Goal: Task Accomplishment & Management: Complete application form

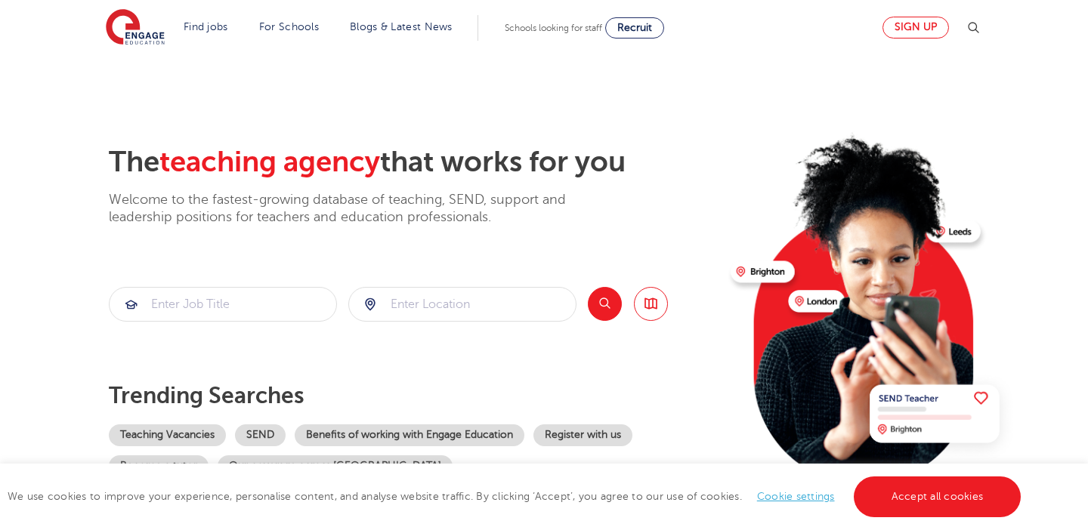
click at [926, 28] on link "Sign up" at bounding box center [915, 28] width 66 height 22
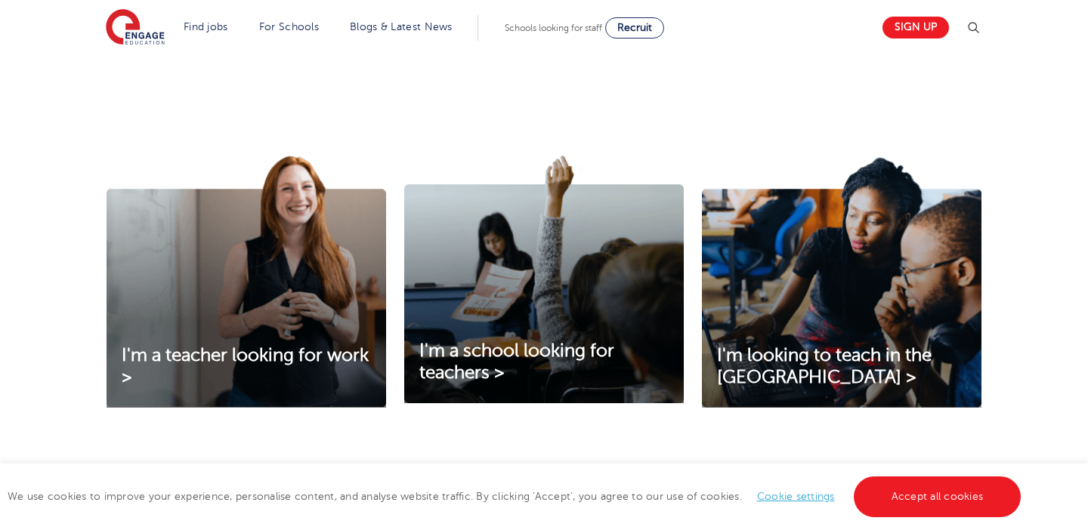
scroll to position [576, 0]
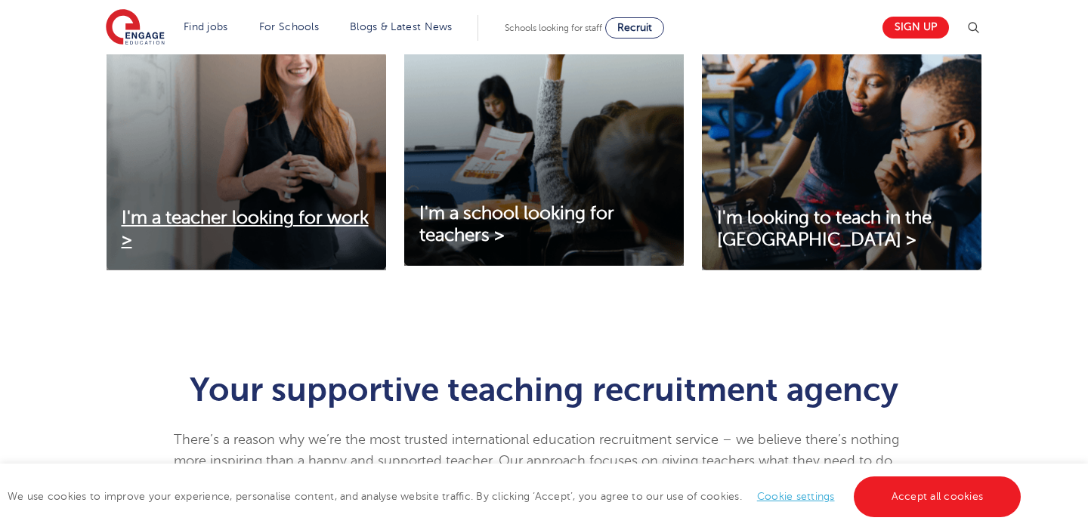
click at [270, 218] on span "I'm a teacher looking for work >" at bounding box center [245, 229] width 247 height 42
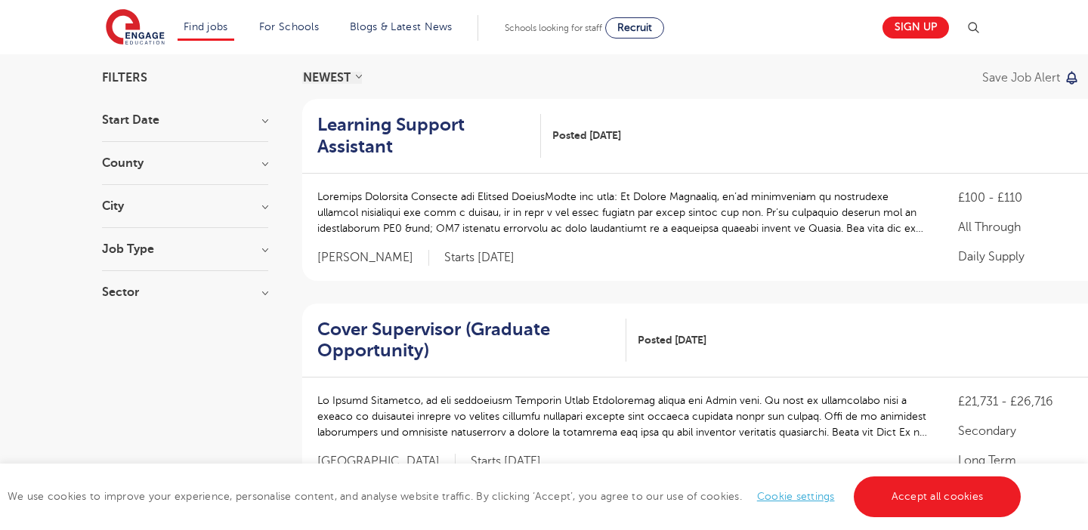
scroll to position [102, 0]
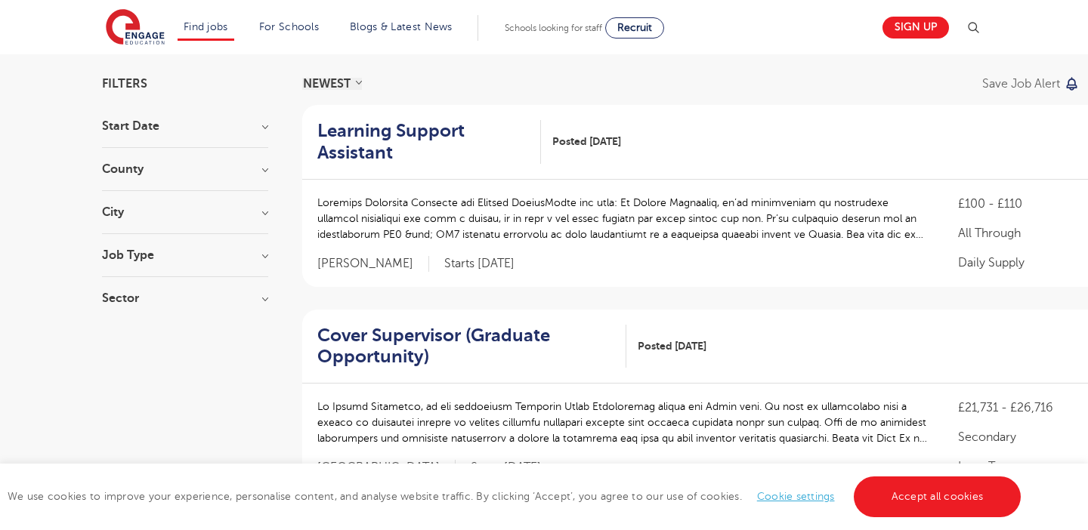
click at [165, 214] on h3 "City" at bounding box center [185, 212] width 166 height 12
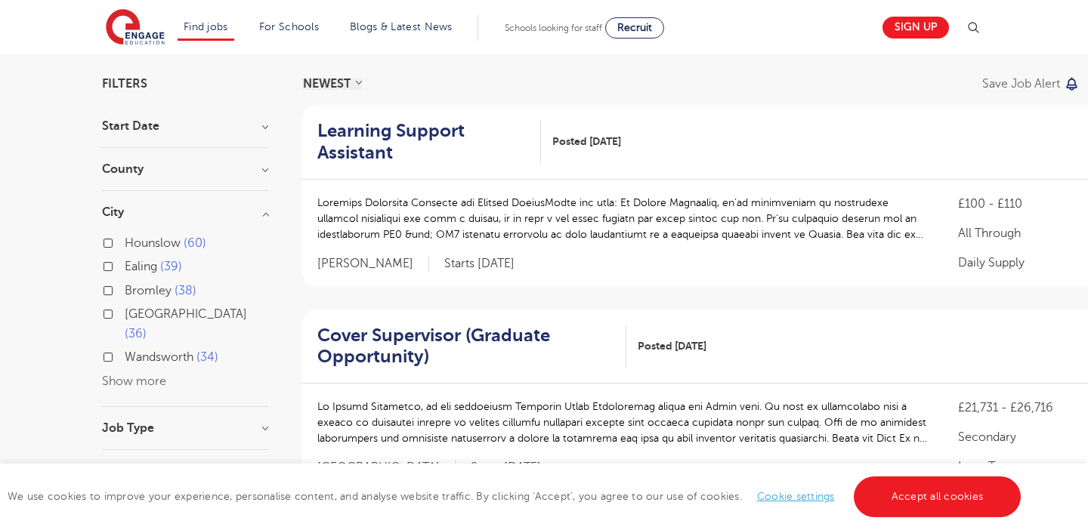
click at [109, 348] on div "Wandsworth 34" at bounding box center [185, 359] width 166 height 23
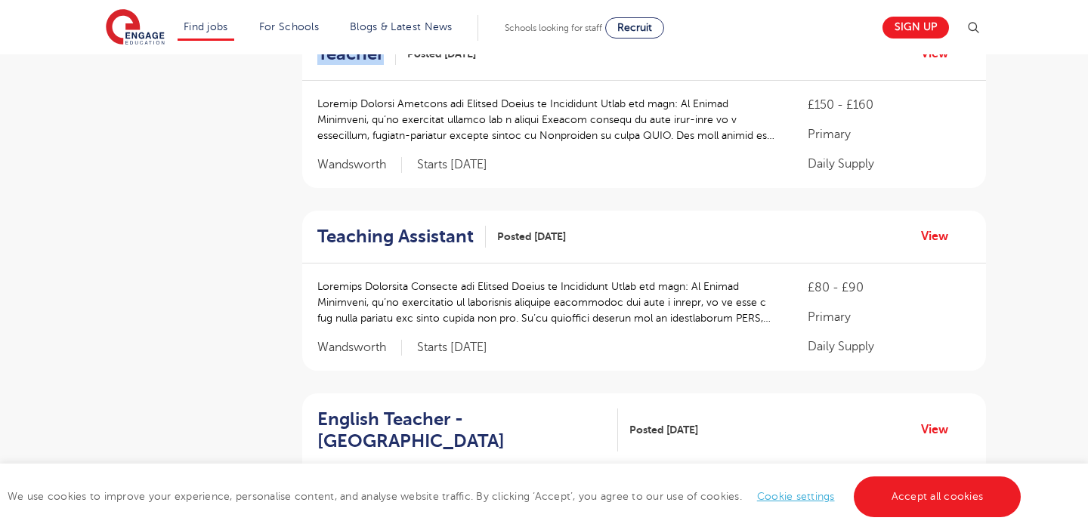
scroll to position [560, 0]
click at [429, 233] on h2 "Teaching Assistant" at bounding box center [395, 236] width 156 height 22
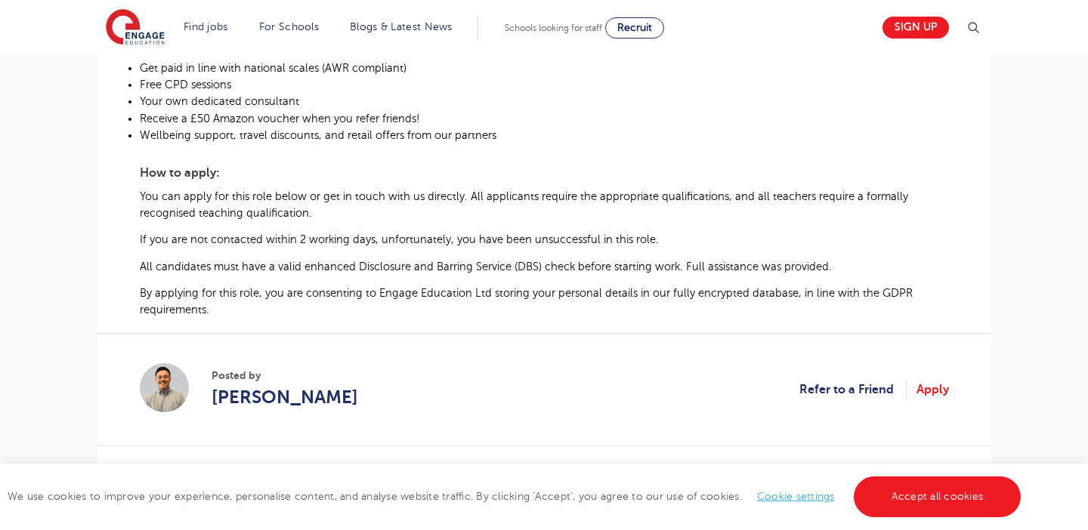
scroll to position [530, 0]
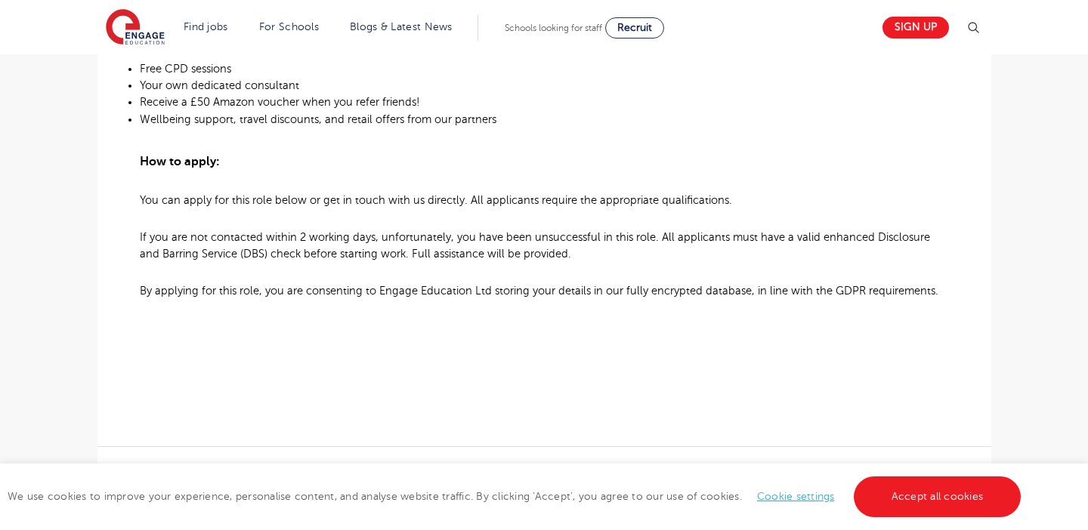
scroll to position [1093, 0]
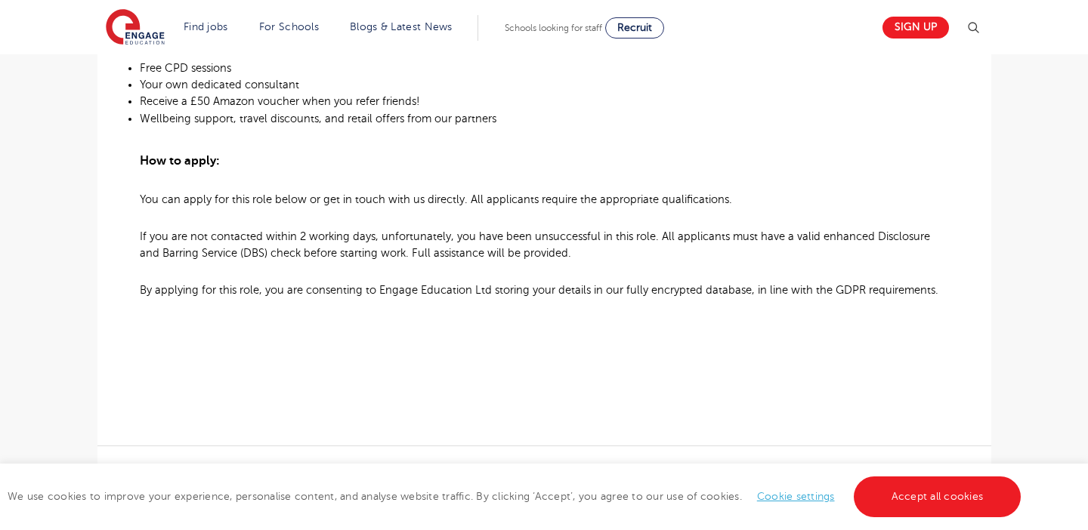
click at [522, 249] on p "If you are not contacted within 2 working days, unfortunately, you have been un…" at bounding box center [544, 244] width 809 height 33
click at [522, 249] on b "If you are not contacted within 2 working days, unfortunately, you have been un…" at bounding box center [535, 245] width 790 height 30
click at [522, 258] on span "If you are not contacted within 2 working days, unfortunately, you have been un…" at bounding box center [535, 244] width 790 height 29
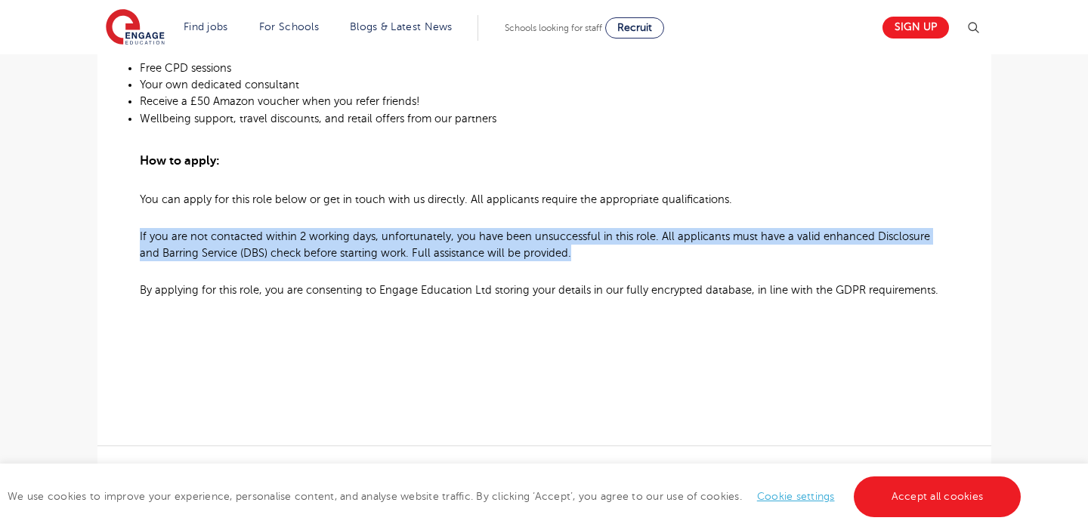
click at [522, 258] on span "If you are not contacted within 2 working days, unfortunately, you have been un…" at bounding box center [535, 244] width 790 height 29
click at [522, 259] on span "If you are not contacted within 2 working days, unfortunately, you have been un…" at bounding box center [535, 244] width 790 height 29
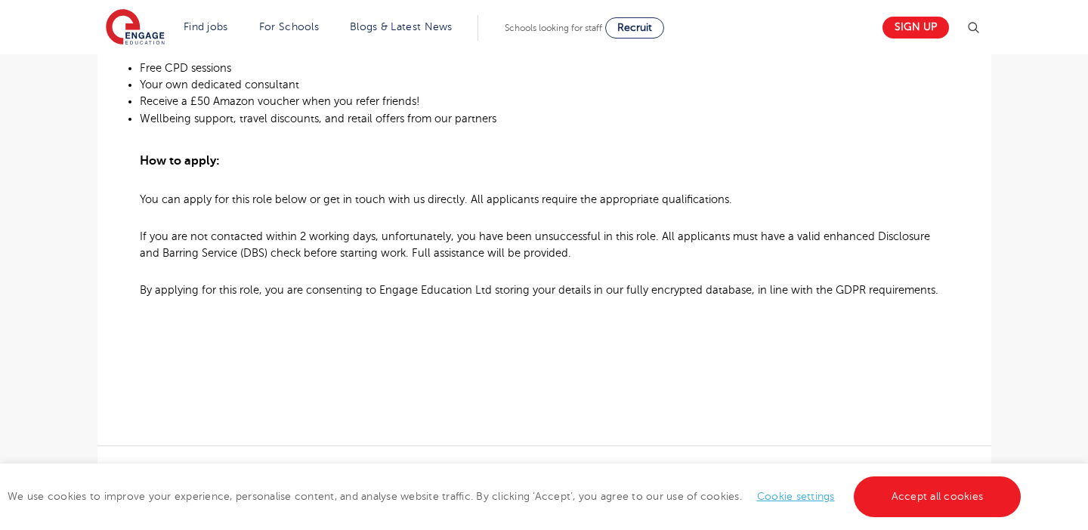
click at [522, 259] on span "If you are not contacted within 2 working days, unfortunately, you have been un…" at bounding box center [535, 244] width 790 height 29
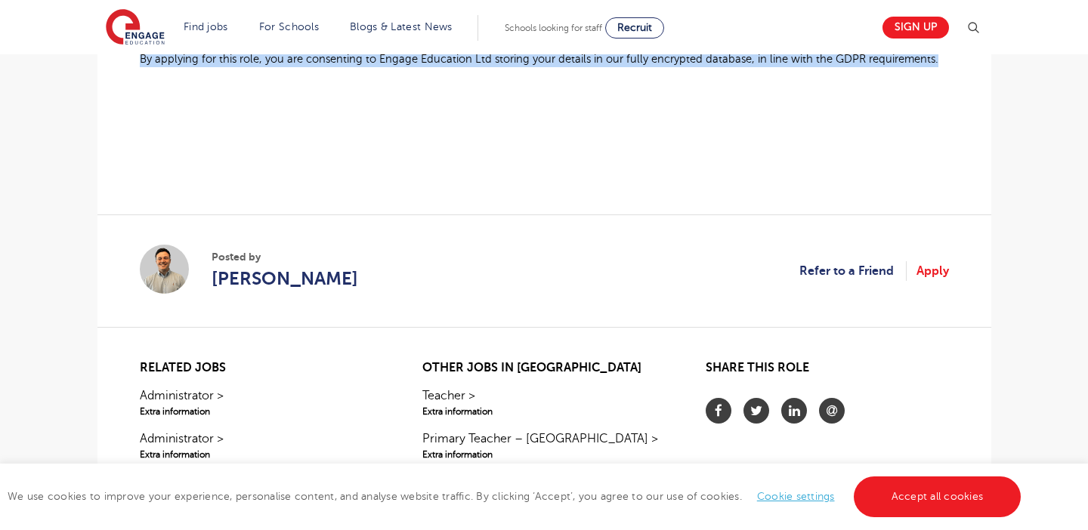
scroll to position [1324, 0]
click at [933, 281] on link "Apply" at bounding box center [932, 271] width 32 height 20
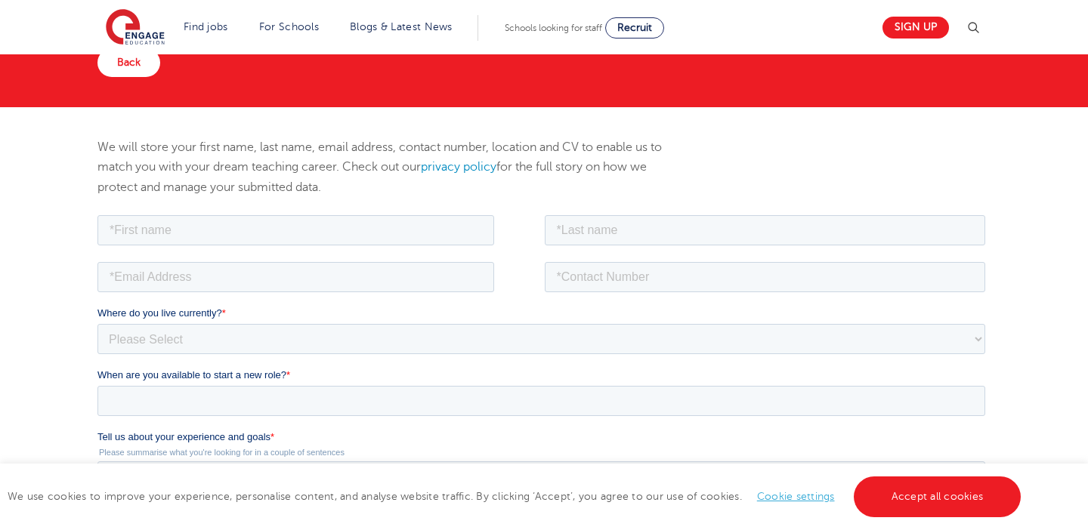
scroll to position [113, 0]
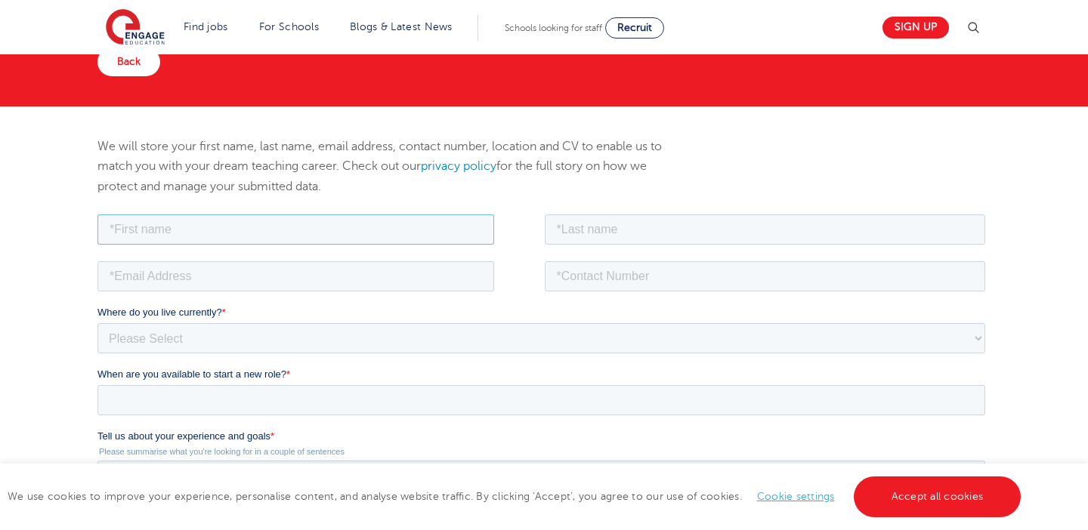
type input "Y"
type input "[PERSON_NAME]"
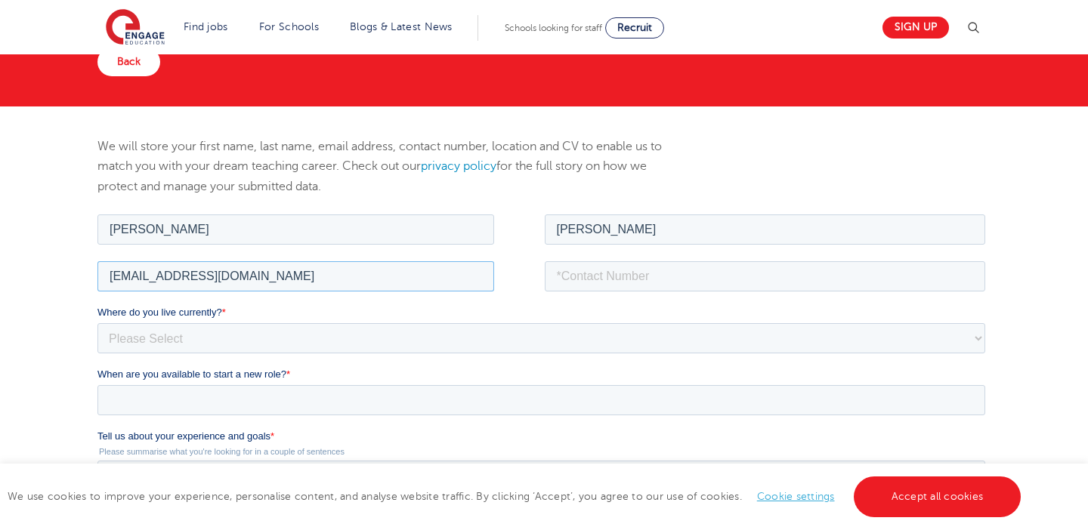
type input "harryutley@hotmail.co.uk"
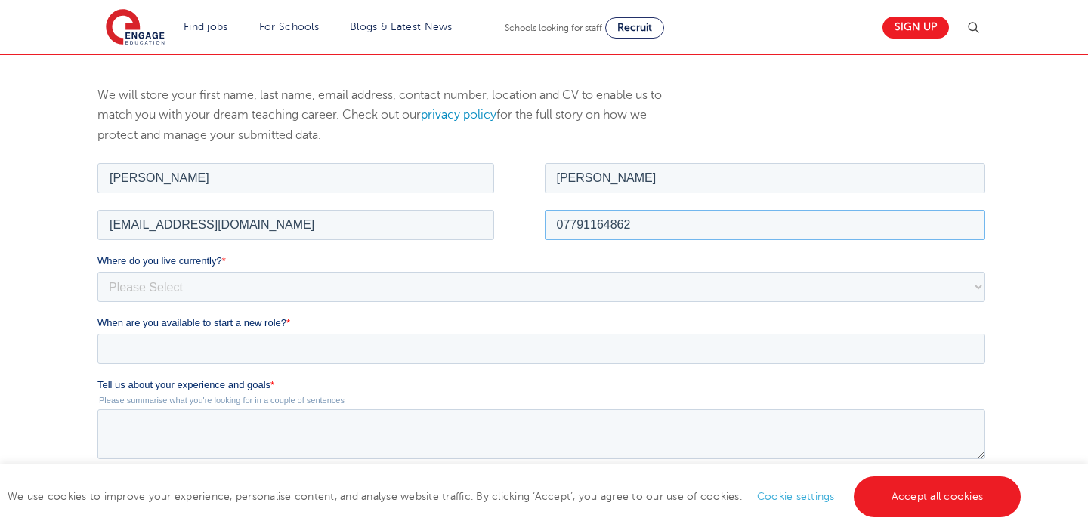
scroll to position [205, 0]
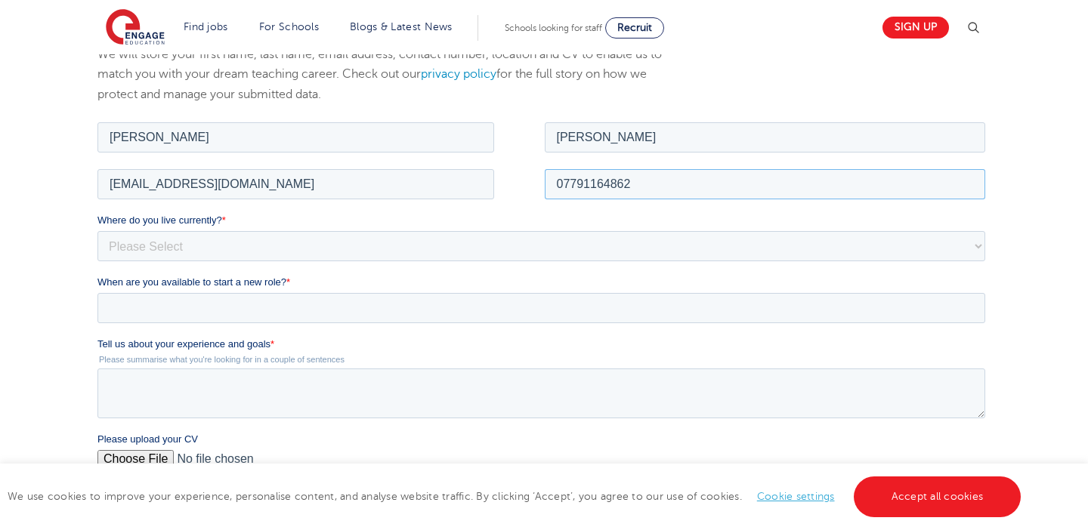
type input "07791164862"
select select "UK"
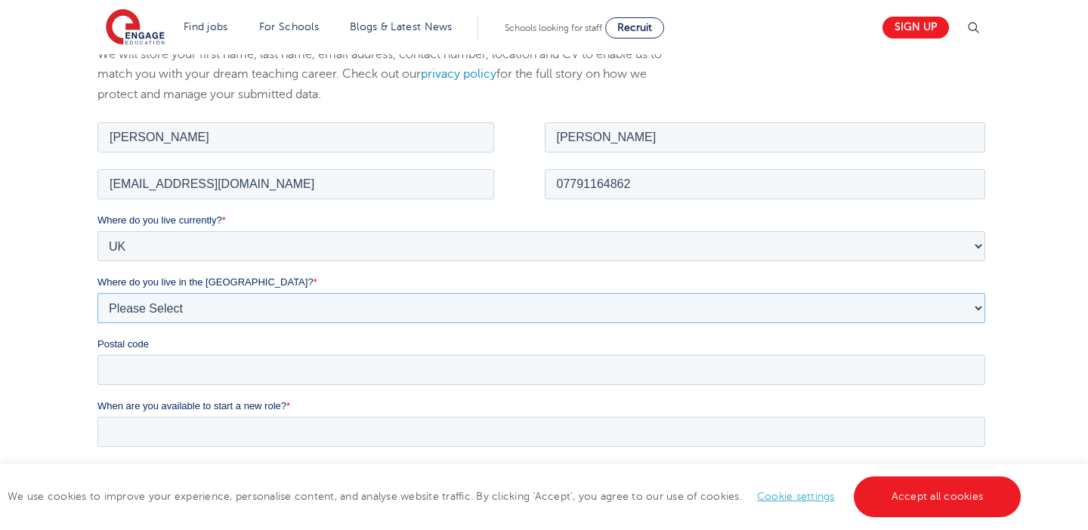
select select "London"
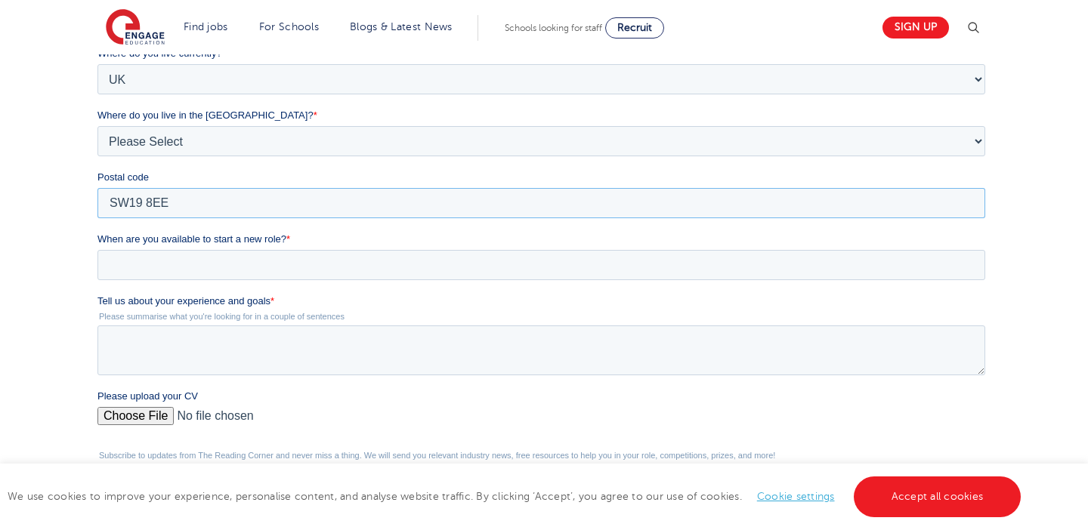
scroll to position [383, 0]
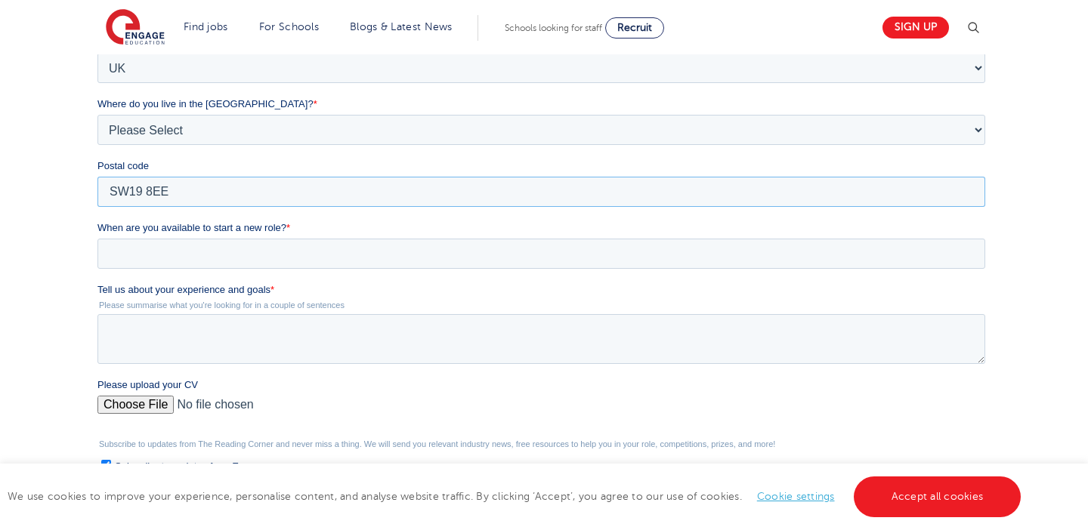
type input "SW19 8EE"
click at [135, 236] on div "When are you available to start a new role? *" at bounding box center [544, 245] width 894 height 48
click at [135, 242] on input "When are you available to start a new role? *" at bounding box center [541, 254] width 888 height 30
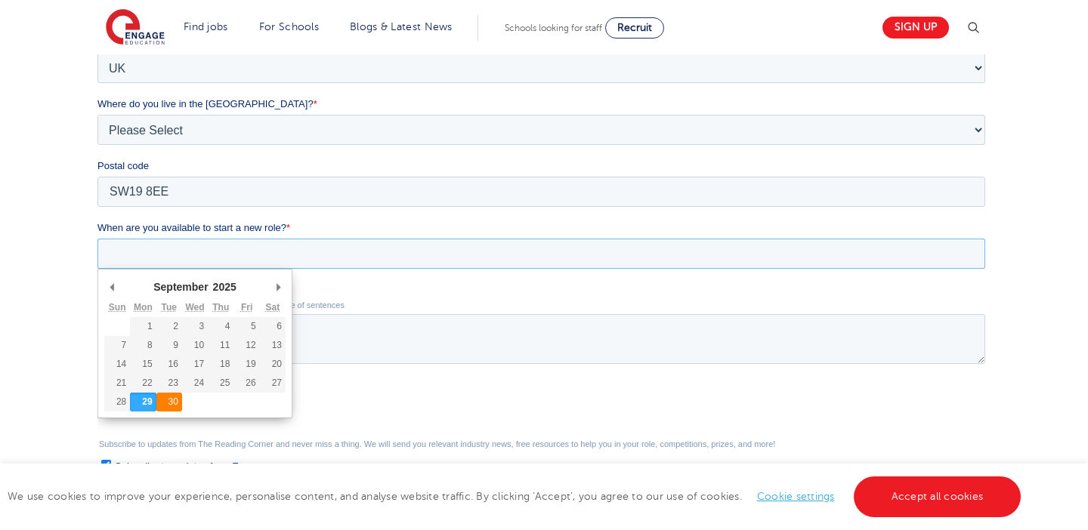
type div "2025-09-30"
type input "2025/09/30"
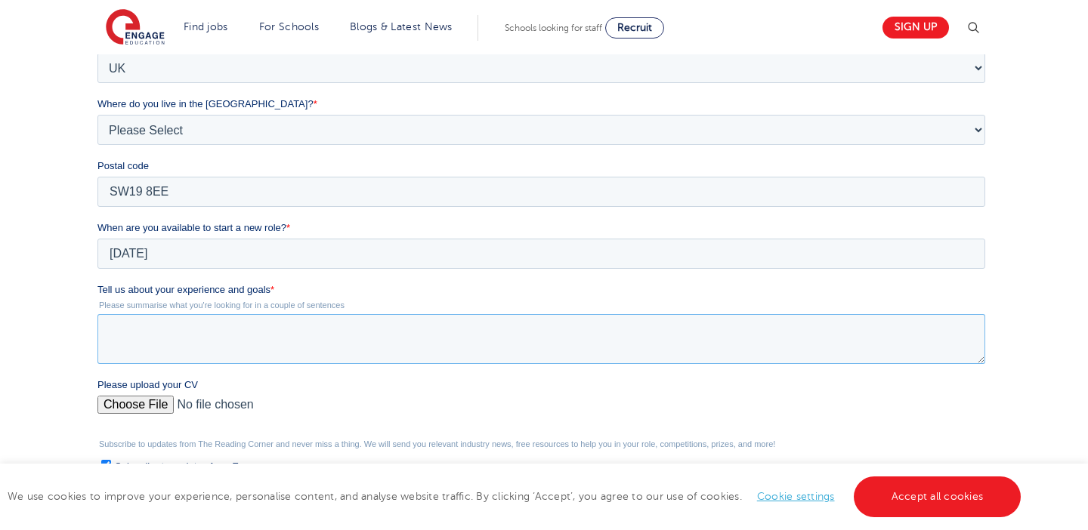
click at [205, 325] on textarea "Tell us about your experience and goals *" at bounding box center [541, 339] width 888 height 50
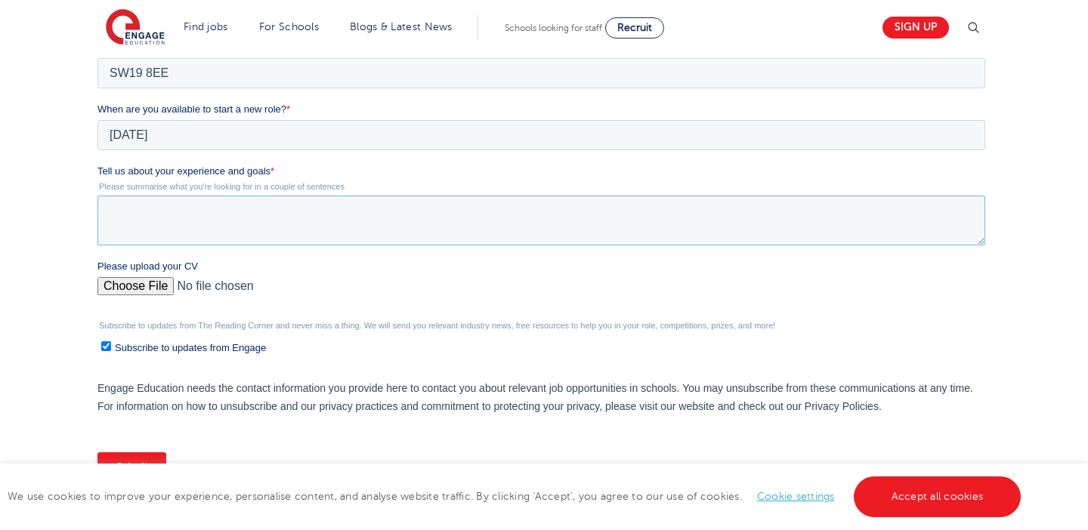
scroll to position [502, 0]
paste textarea "I have recently completed the Teach First programme and the first year of my in…"
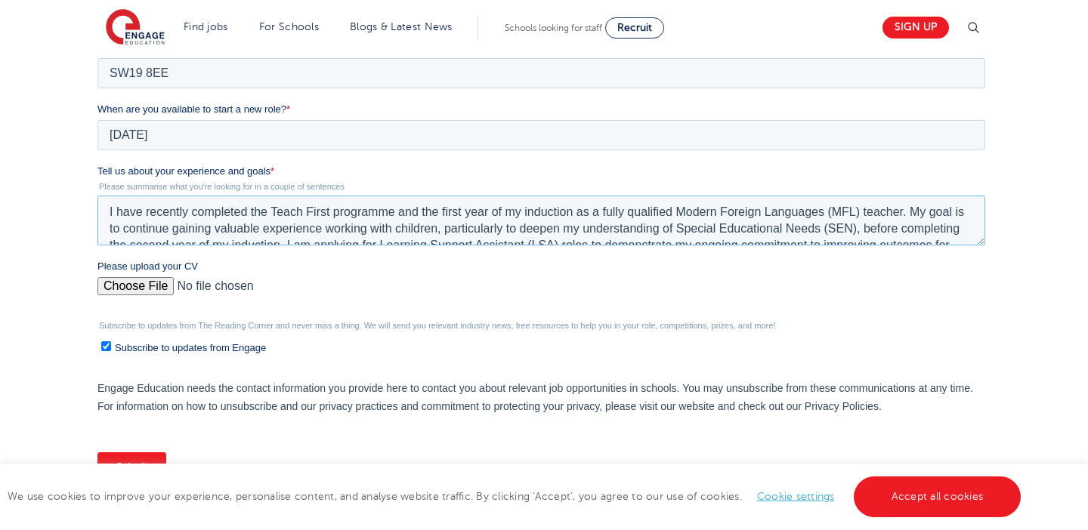
scroll to position [33, 0]
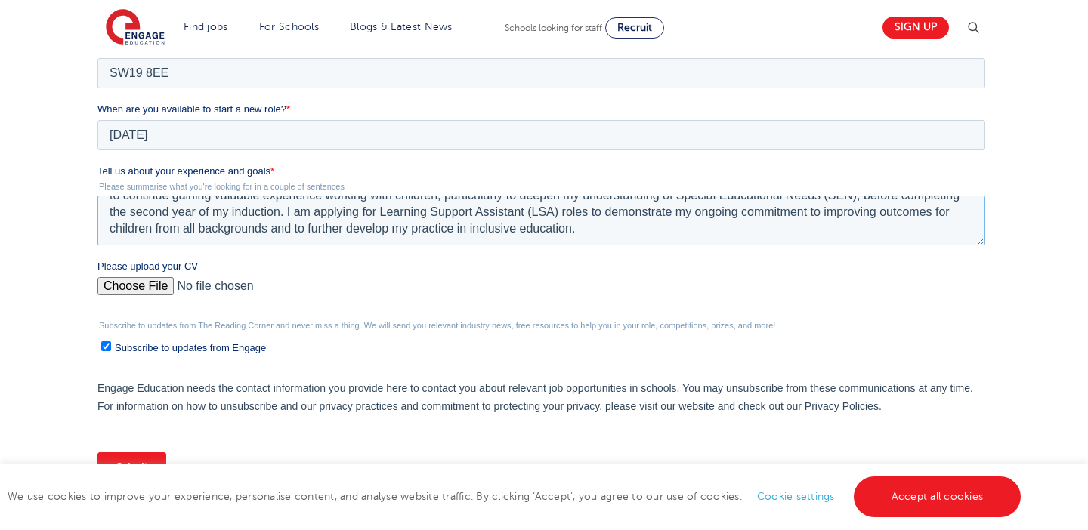
type textarea "I have recently completed the Teach First programme and the first year of my in…"
click at [127, 289] on input "Please upload your CV" at bounding box center [541, 292] width 888 height 30
type input "C:\fakepath\Harry Utley CV.pdf"
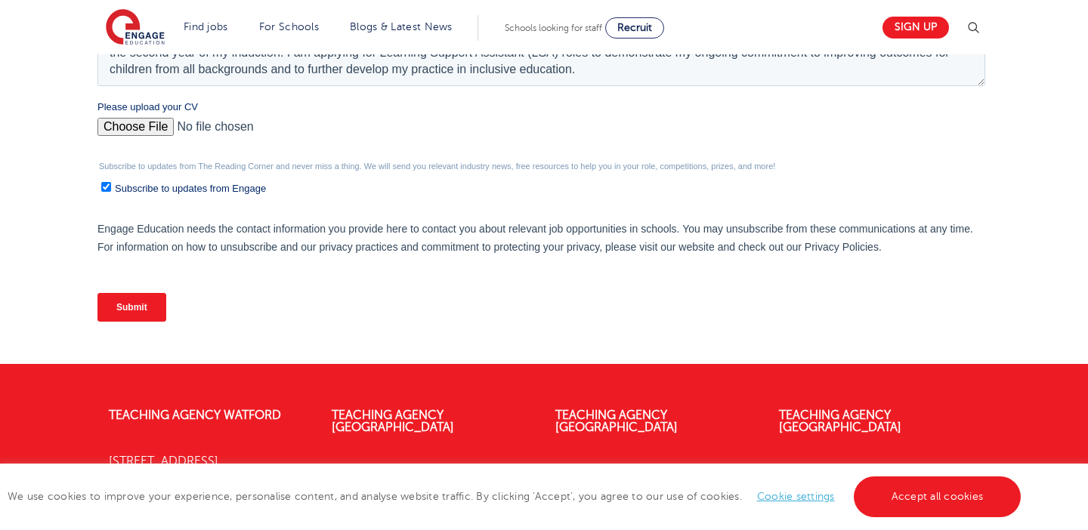
scroll to position [663, 0]
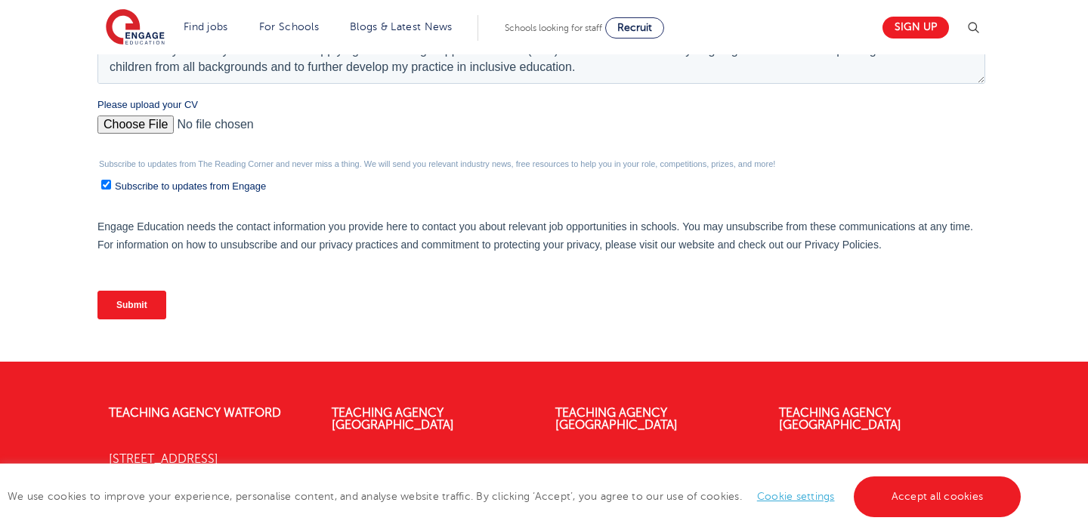
click at [155, 304] on input "Submit" at bounding box center [131, 305] width 69 height 29
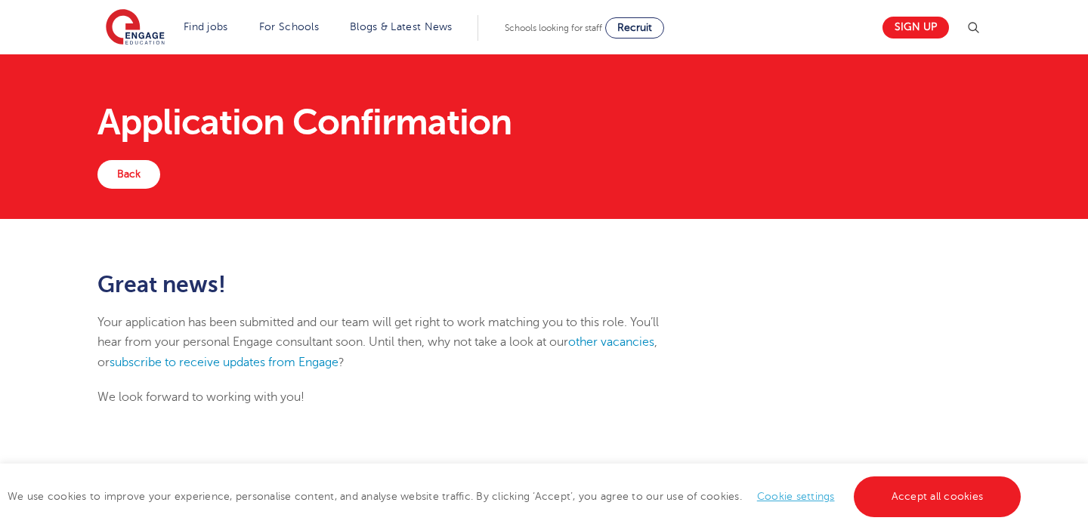
scroll to position [100, 0]
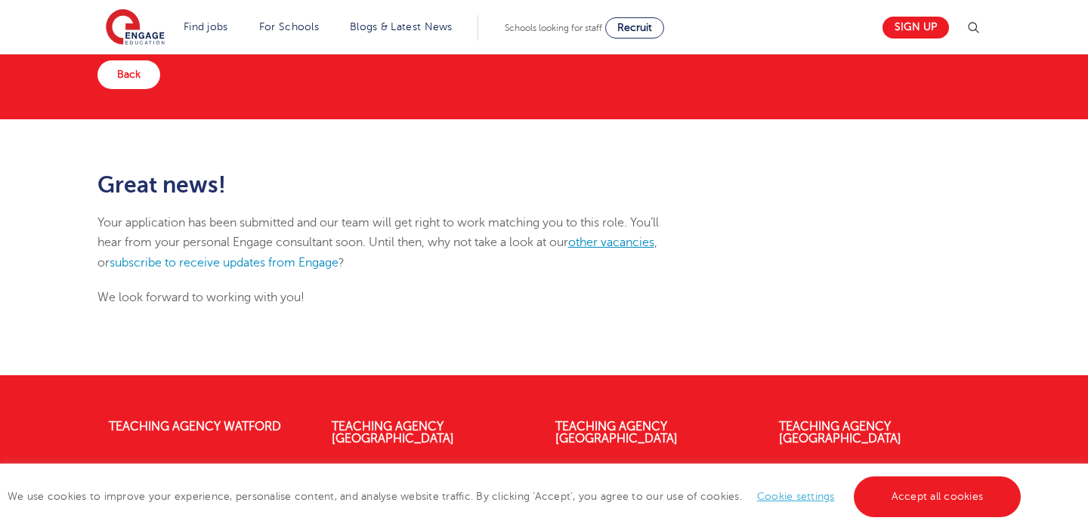
click at [626, 247] on link "other vacancies" at bounding box center [611, 243] width 86 height 14
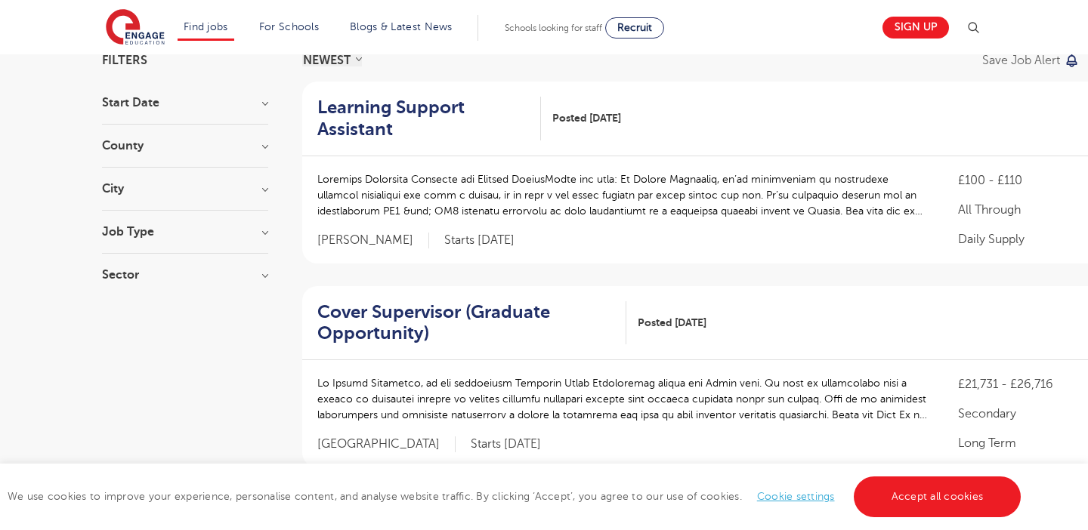
scroll to position [91, 0]
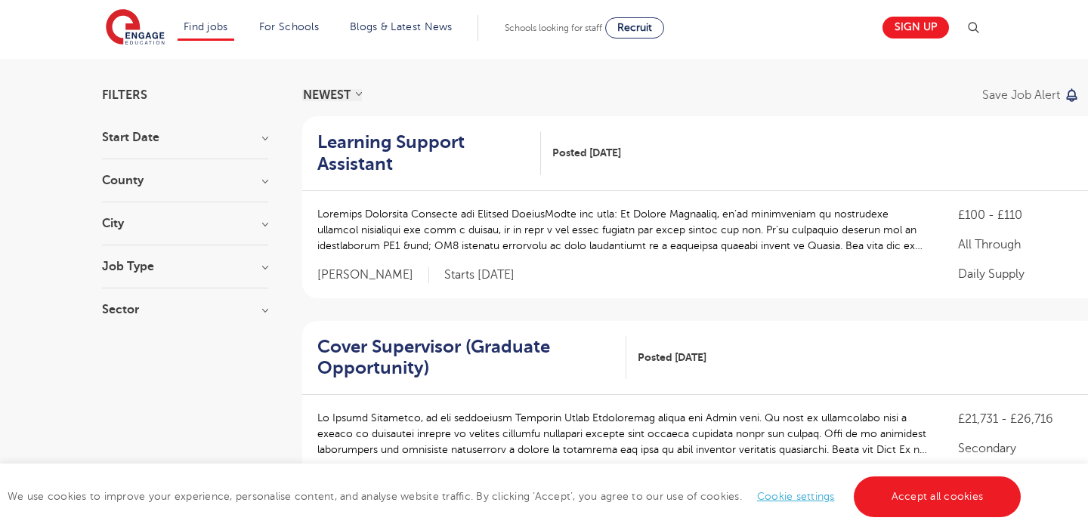
click at [174, 209] on section "Start Date September 114 October 44 November 43 January 4 Show more County Lond…" at bounding box center [185, 230] width 166 height 199
click at [175, 228] on h3 "City" at bounding box center [185, 224] width 166 height 12
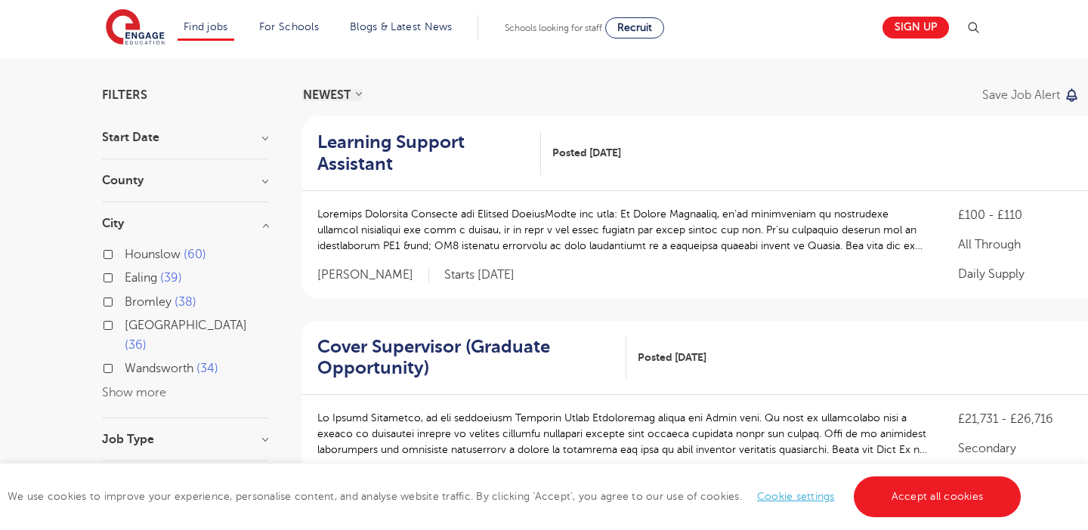
click at [123, 359] on div "Wandsworth 34" at bounding box center [185, 370] width 166 height 23
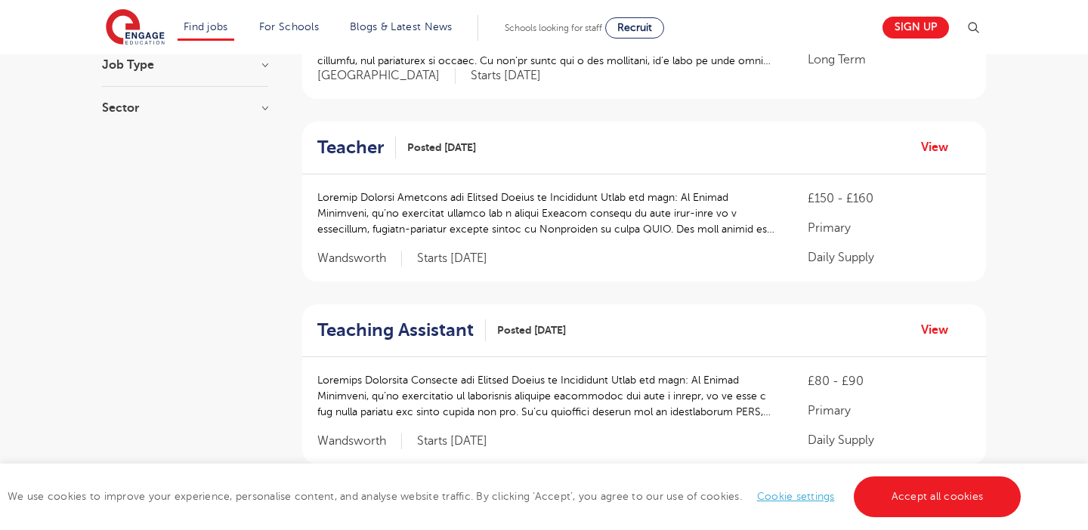
scroll to position [467, 0]
click at [356, 150] on h2 "Teacher" at bounding box center [350, 146] width 66 height 22
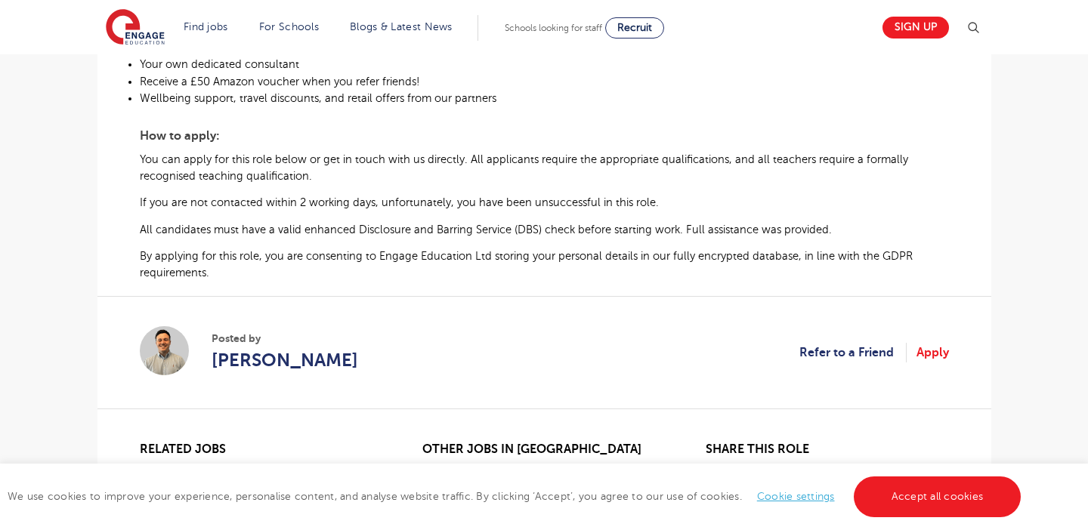
scroll to position [890, 0]
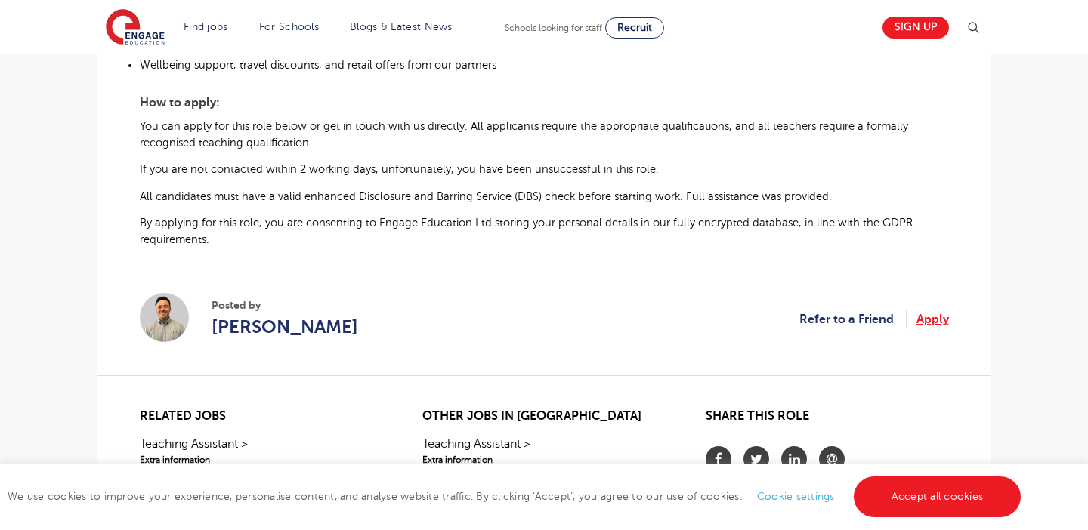
click at [940, 329] on link "Apply" at bounding box center [932, 320] width 32 height 20
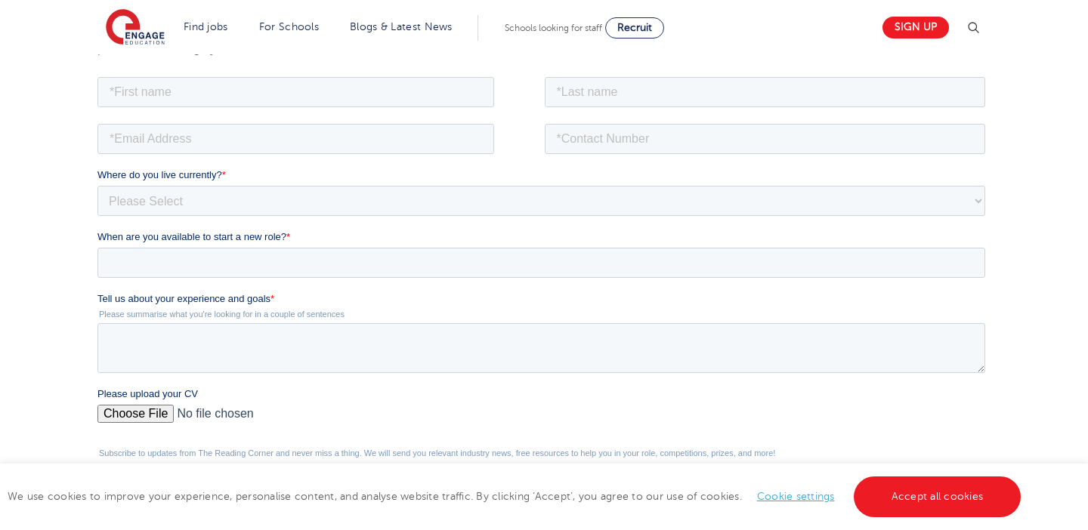
scroll to position [266, 0]
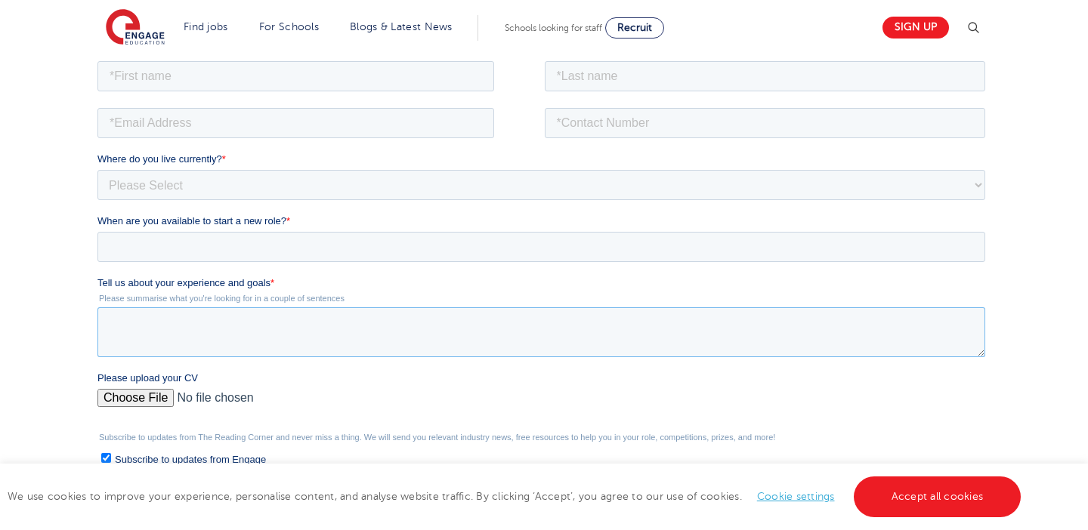
click at [320, 309] on textarea "Tell us about your experience and goals *" at bounding box center [541, 332] width 888 height 50
paste textarea "I have recently completed the Teach First programme and the first year of my in…"
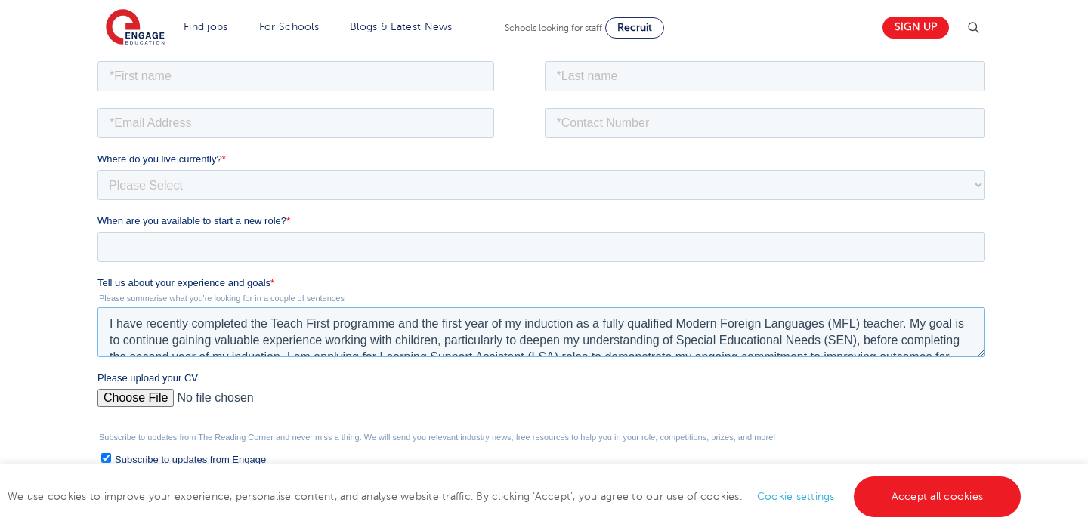
scroll to position [33, 0]
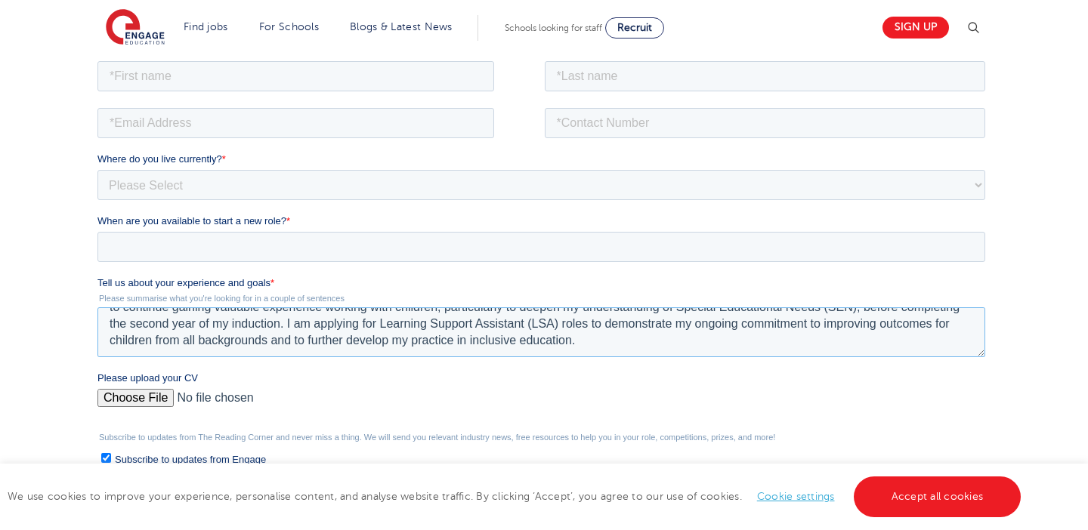
type textarea "I have recently completed the Teach First programme and the first year of my in…"
click at [221, 249] on input "When are you available to start a new role? *" at bounding box center [541, 246] width 888 height 30
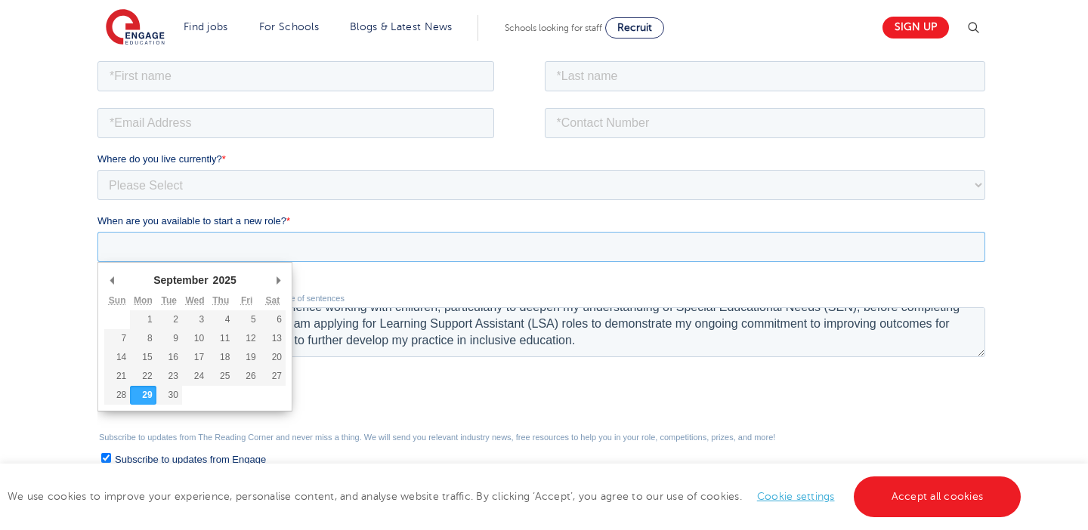
type div "2025-09-30"
type input "2025/09/30"
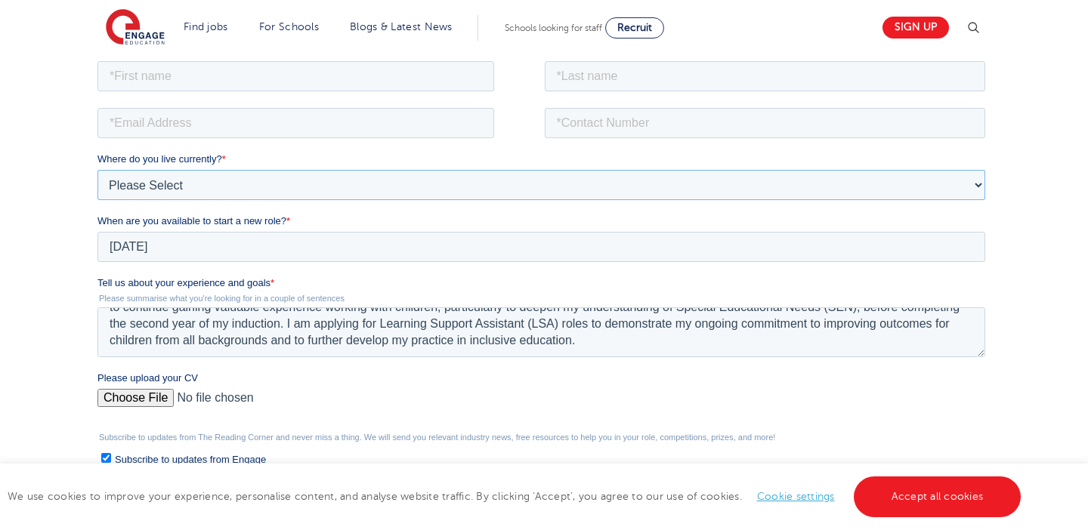
select select "UK"
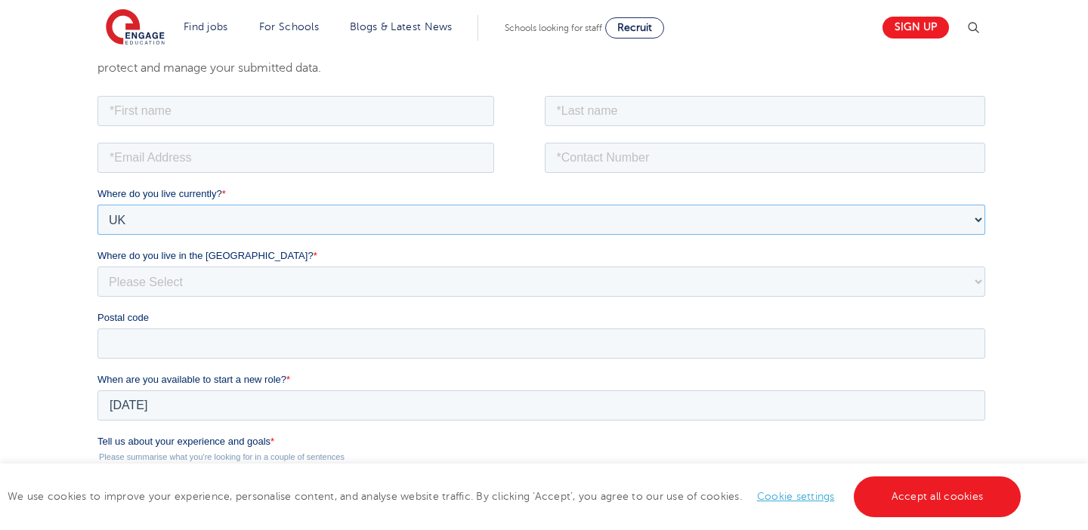
scroll to position [229, 0]
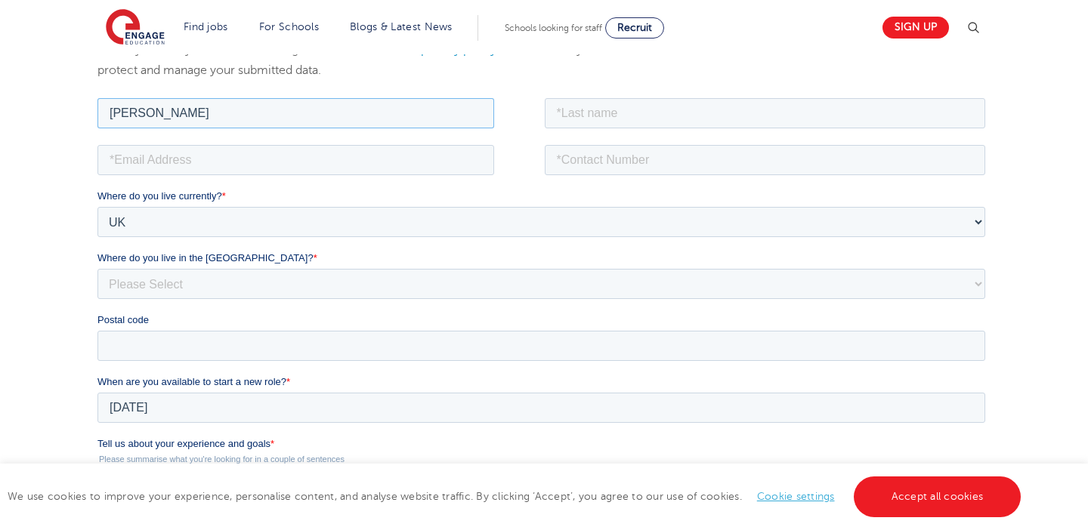
type input "Henry"
type input "Utley"
type input "harryutley@hotmail.co.uk"
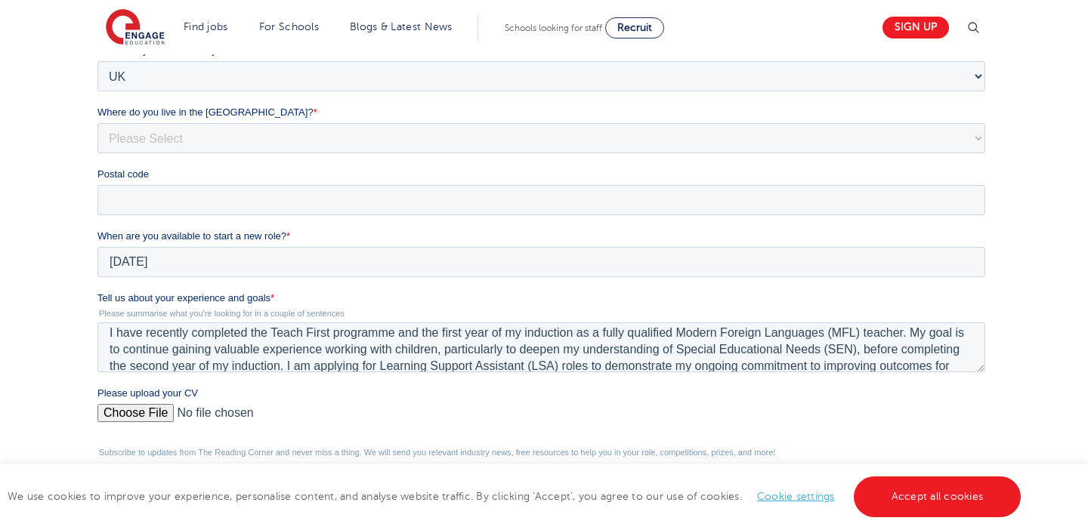
scroll to position [2, 0]
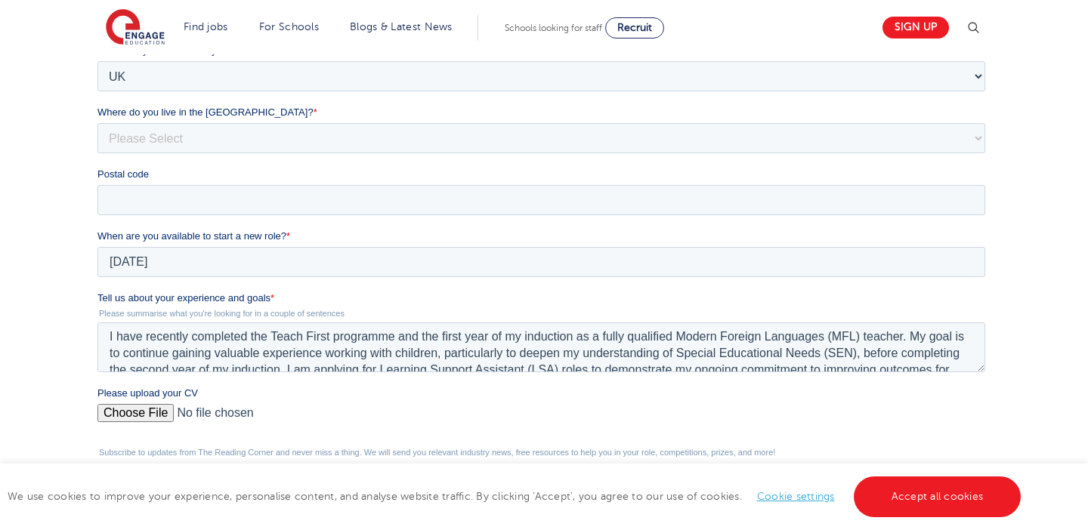
type input "07791164862"
click at [903, 340] on textarea "I have recently completed the Teach First programme and the first year of my in…" at bounding box center [541, 348] width 888 height 50
click at [904, 339] on textarea "I have recently completed the Teach First programme and the first year of my in…" at bounding box center [541, 348] width 888 height 50
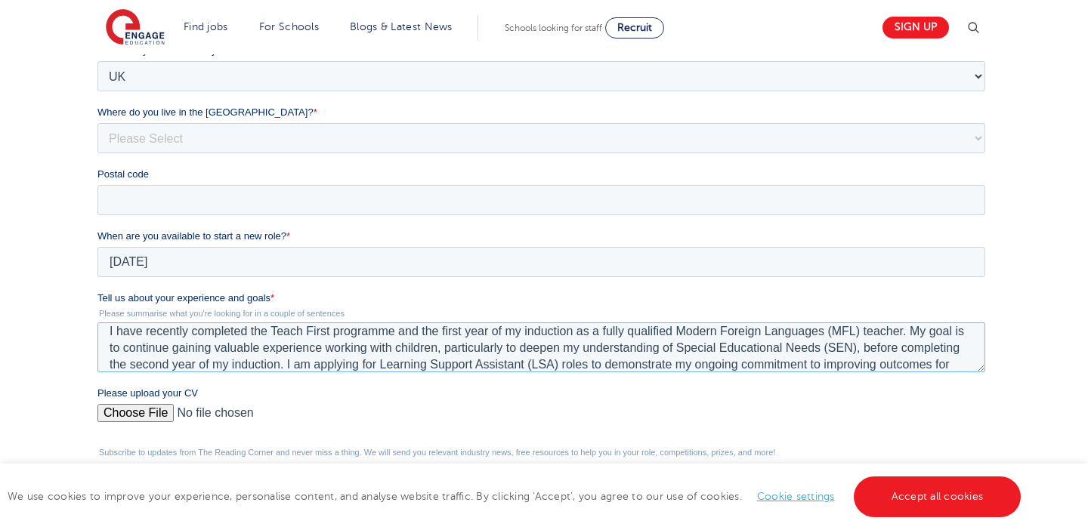
click at [477, 348] on textarea "I have recently completed the Teach First programme and the first year of my in…" at bounding box center [541, 348] width 888 height 50
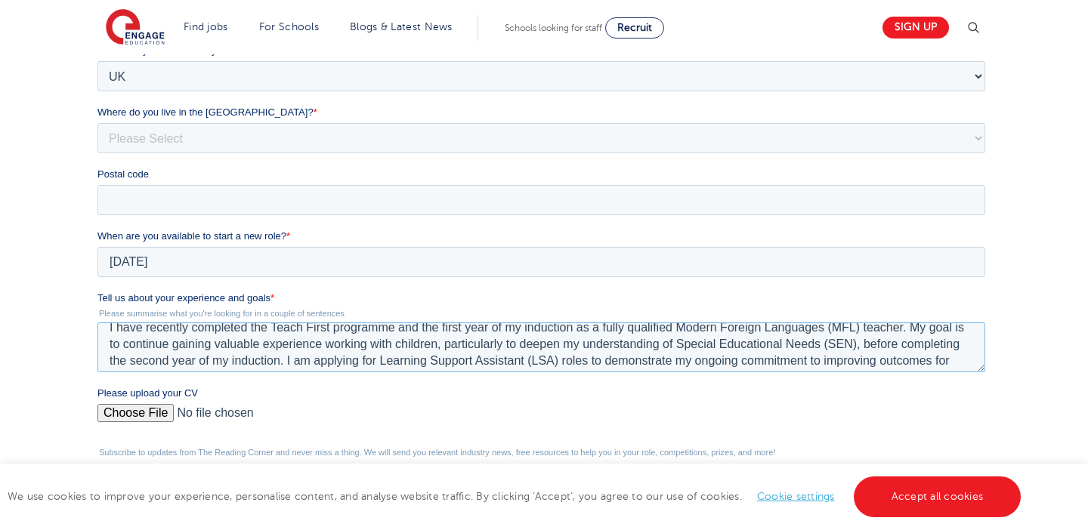
drag, startPoint x: 477, startPoint y: 348, endPoint x: 477, endPoint y: 372, distance: 24.2
click at [477, 372] on textarea "I have recently completed the Teach First programme and the first year of my in…" at bounding box center [541, 348] width 888 height 50
click at [418, 354] on textarea "I have recently completed the Teach First programme and the first year of my in…" at bounding box center [541, 348] width 888 height 50
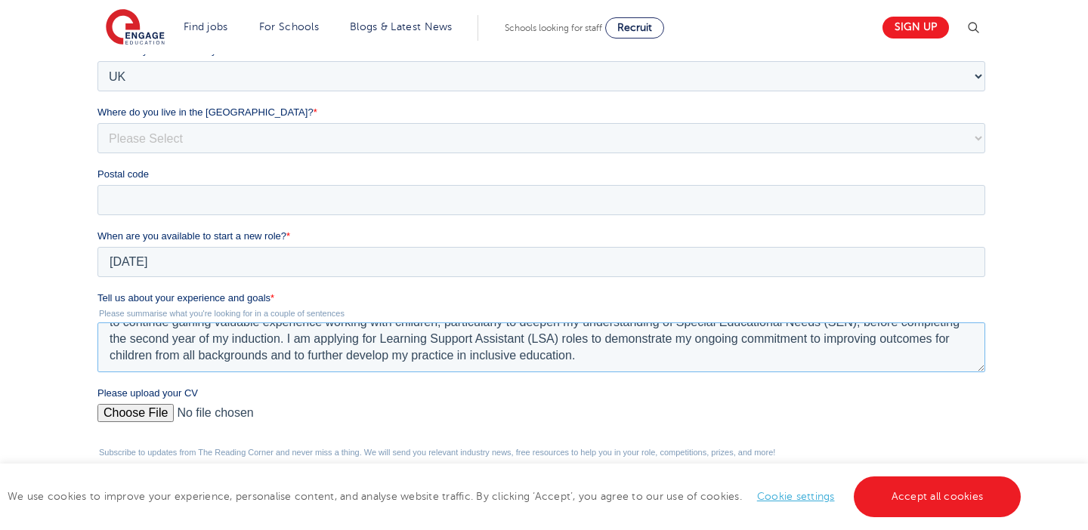
scroll to position [0, 0]
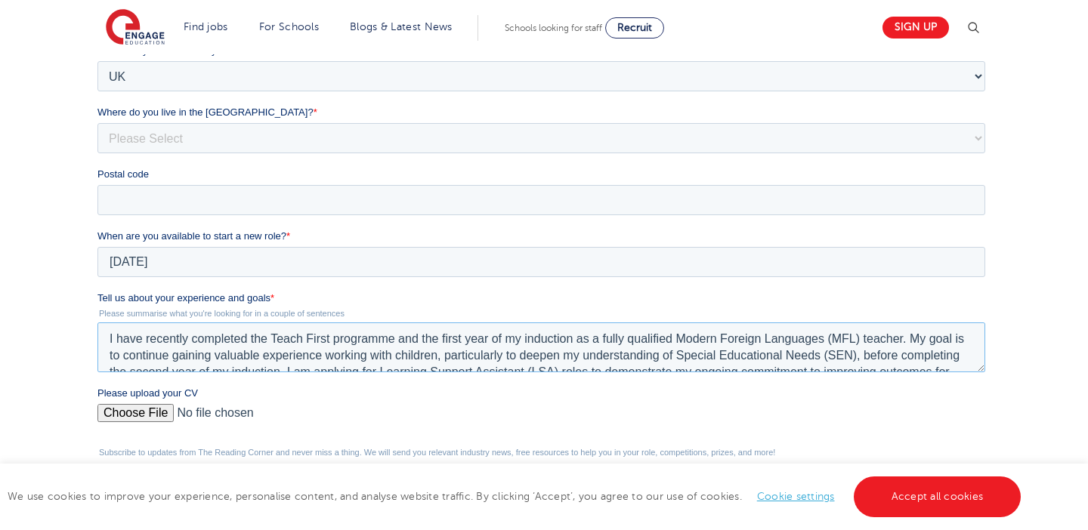
drag, startPoint x: 593, startPoint y: 361, endPoint x: 67, endPoint y: 279, distance: 532.3
click at [97, 279] on html "Job Position Job Sector Job ID Job Number Job Owner Henry Utley harryutley@hotm…" at bounding box center [544, 291] width 894 height 685
paste textarea "Through this experience, I have developed strong classroom practice, behaviour …"
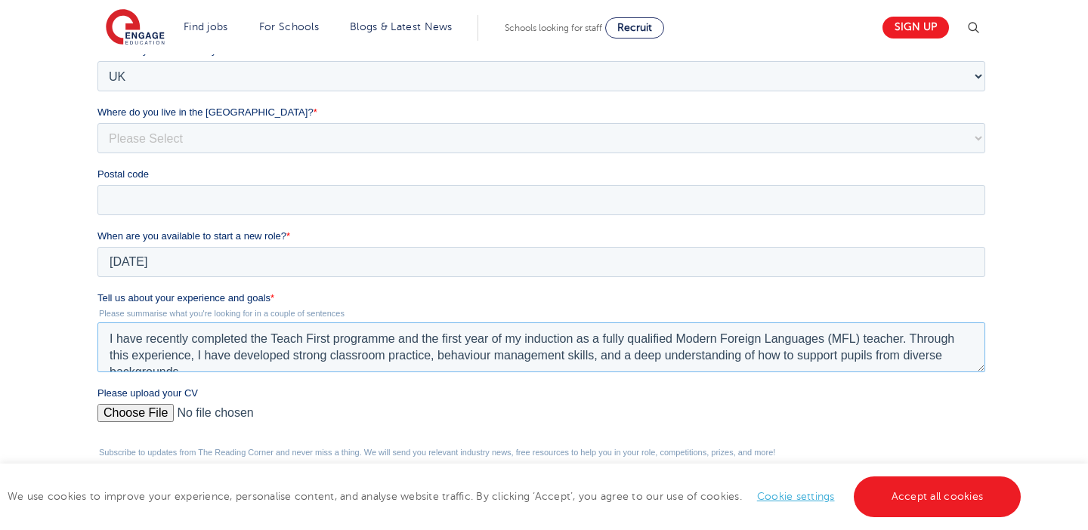
scroll to position [66, 0]
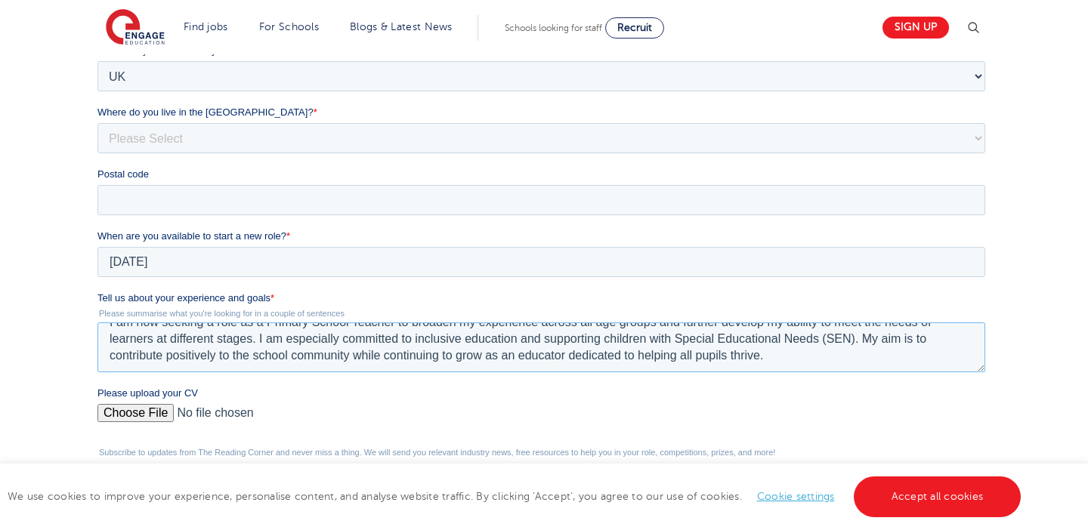
type textarea "I have recently completed the Teach First programme and the first year of my in…"
click at [137, 409] on input "Please upload your CV" at bounding box center [541, 419] width 888 height 30
type input "C:\fakepath\Harry Utley CV.pdf"
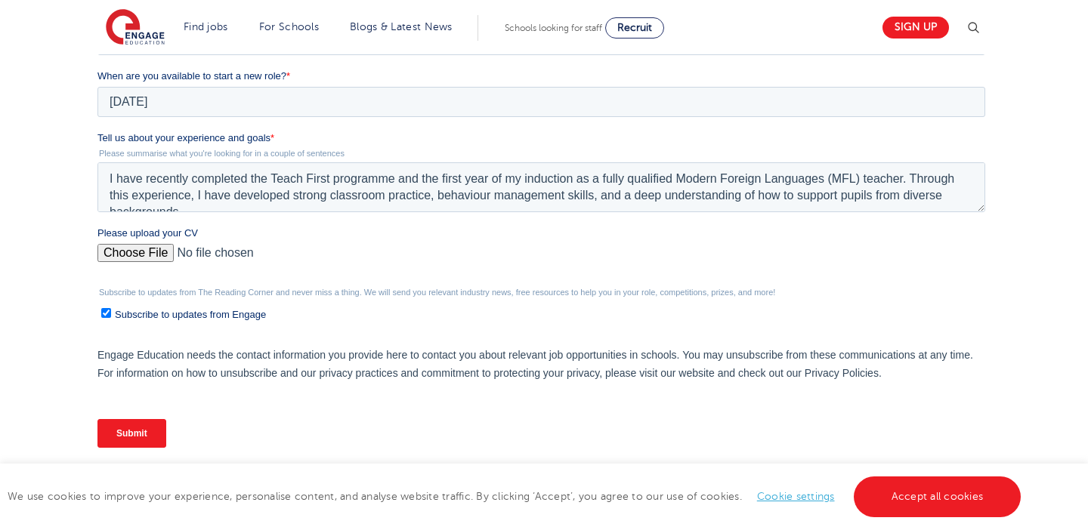
scroll to position [538, 0]
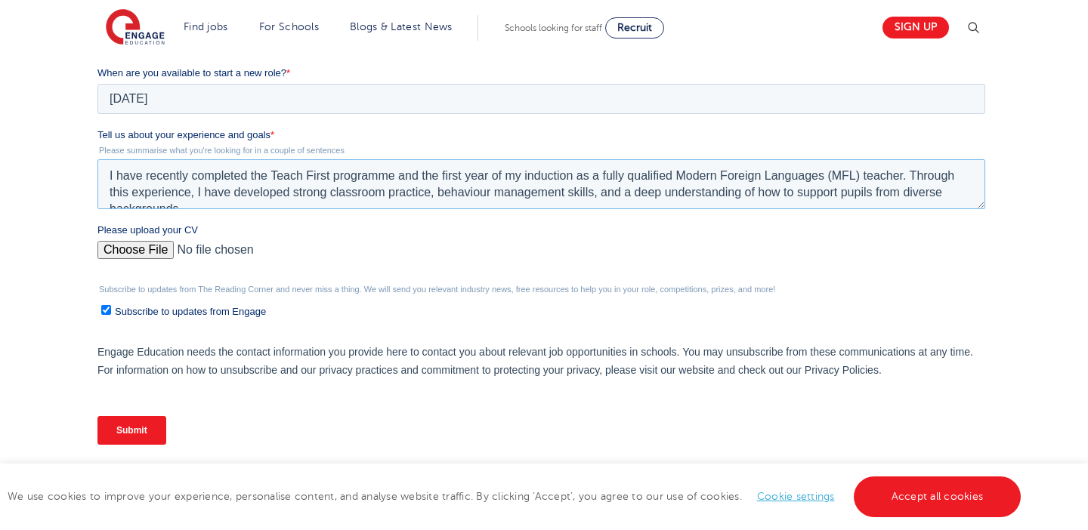
click at [436, 202] on textarea "I have recently completed the Teach First programme and the first year of my in…" at bounding box center [541, 184] width 888 height 50
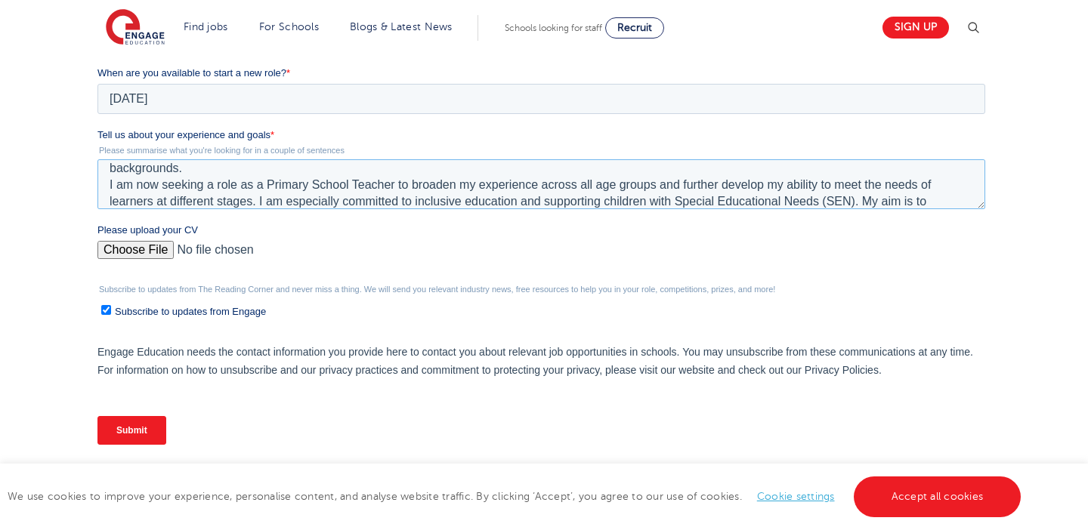
scroll to position [66, 0]
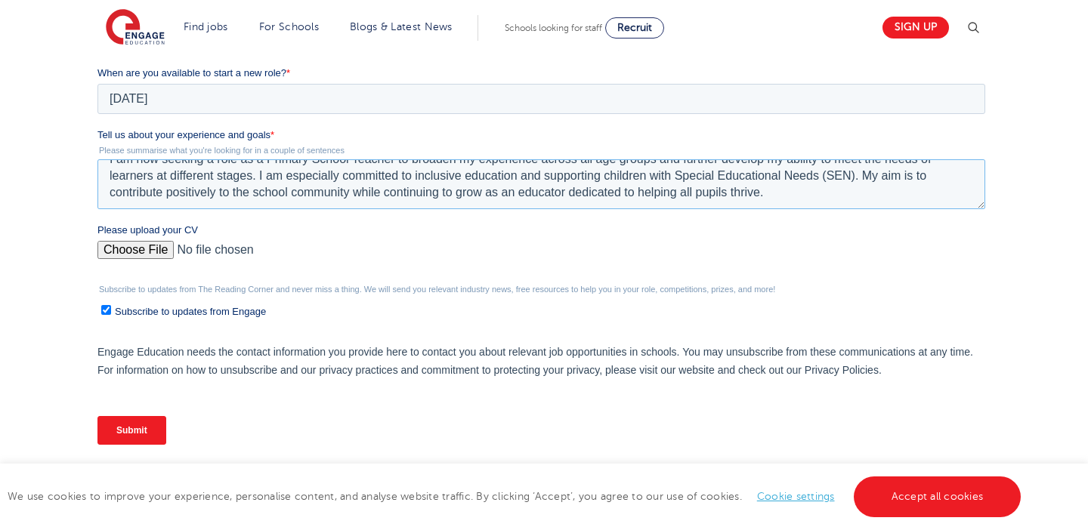
paste textarea "I am a reflective, compassionate, and driven individual with a strong commitmen…"
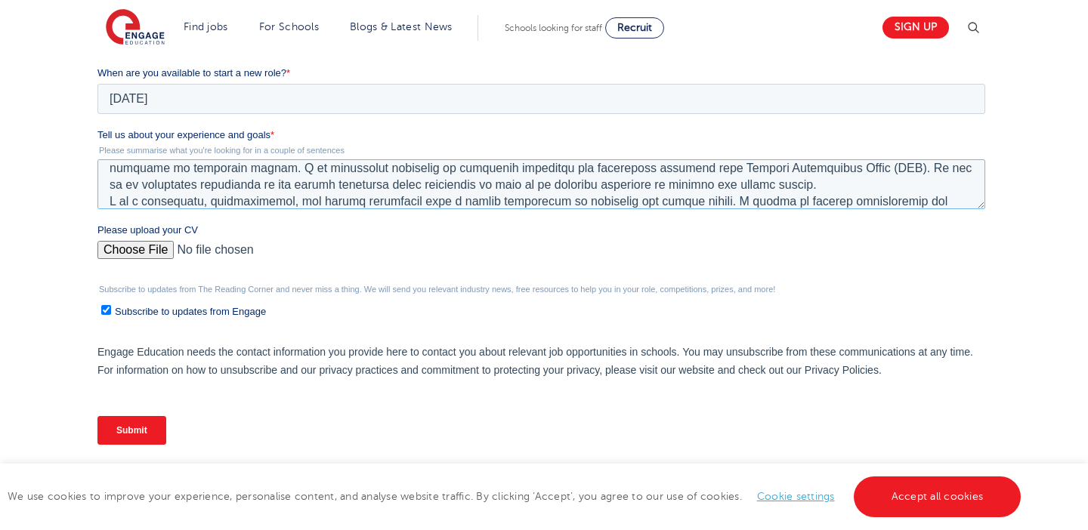
scroll to position [116, 0]
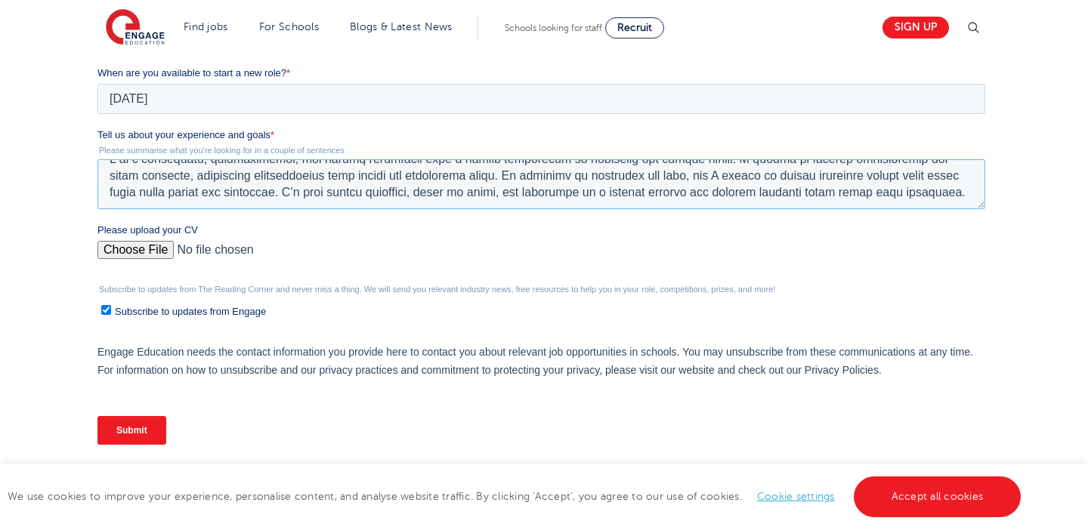
type textarea "I have recently completed the Teach First programme and the first year of my in…"
click at [141, 431] on input "Submit" at bounding box center [131, 430] width 69 height 29
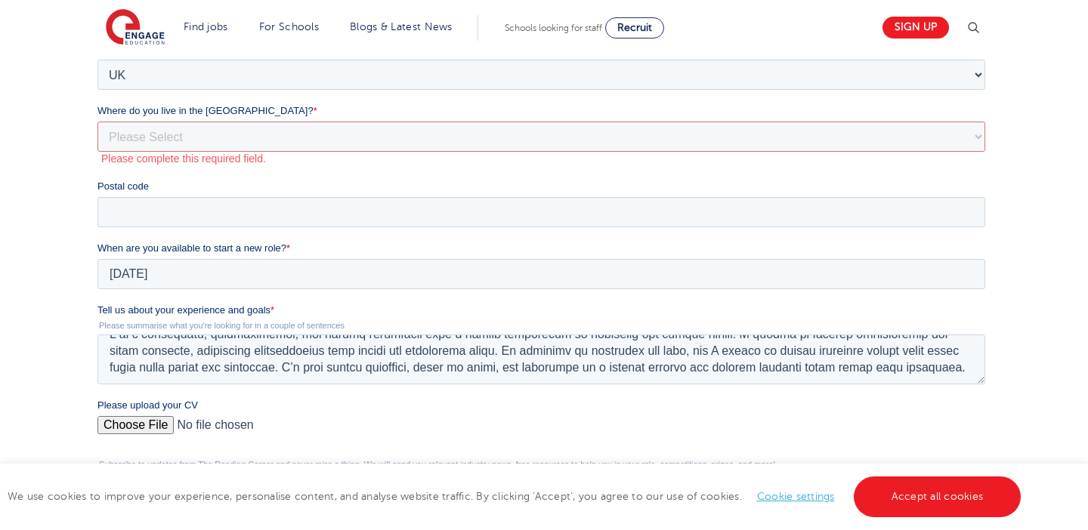
scroll to position [307, 0]
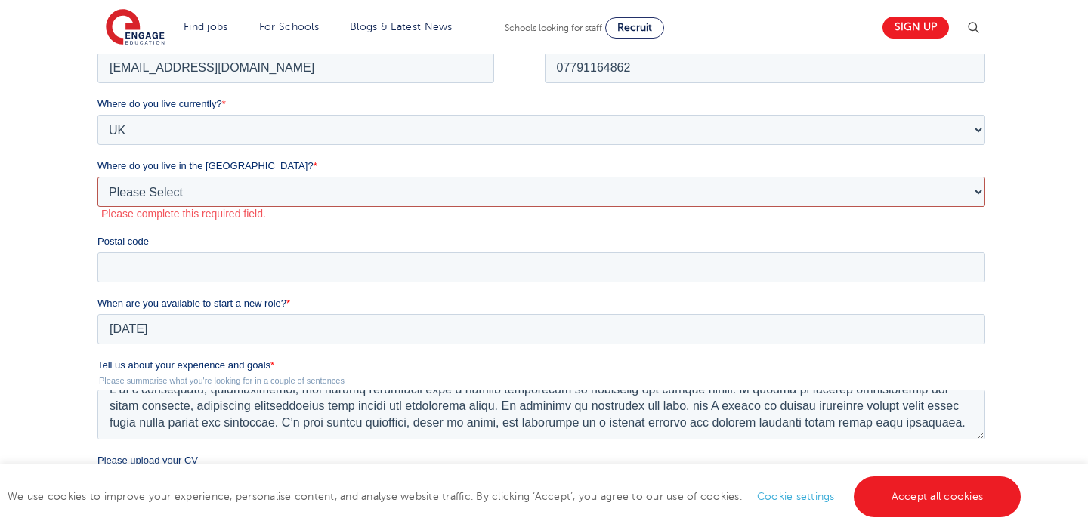
select select "[GEOGRAPHIC_DATA]"
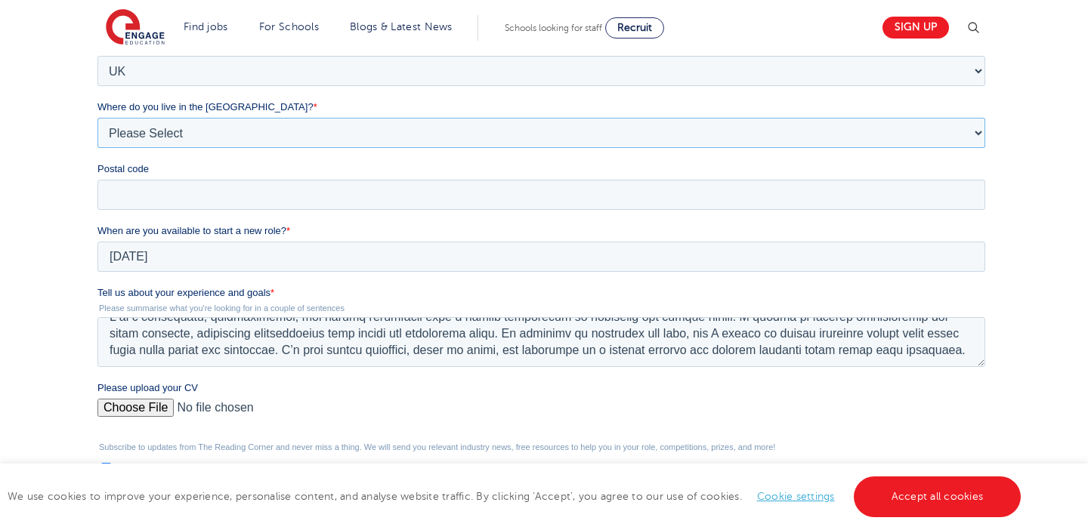
scroll to position [391, 0]
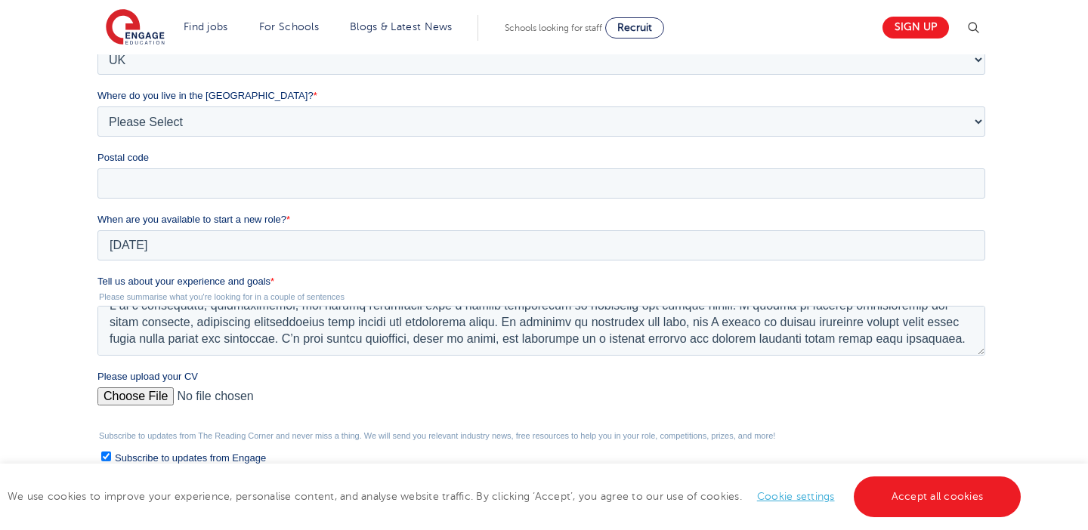
click at [202, 199] on fieldset "Where do you live currently? * Please Select UK Canada Ireland Australia New Ze…" at bounding box center [544, 119] width 894 height 186
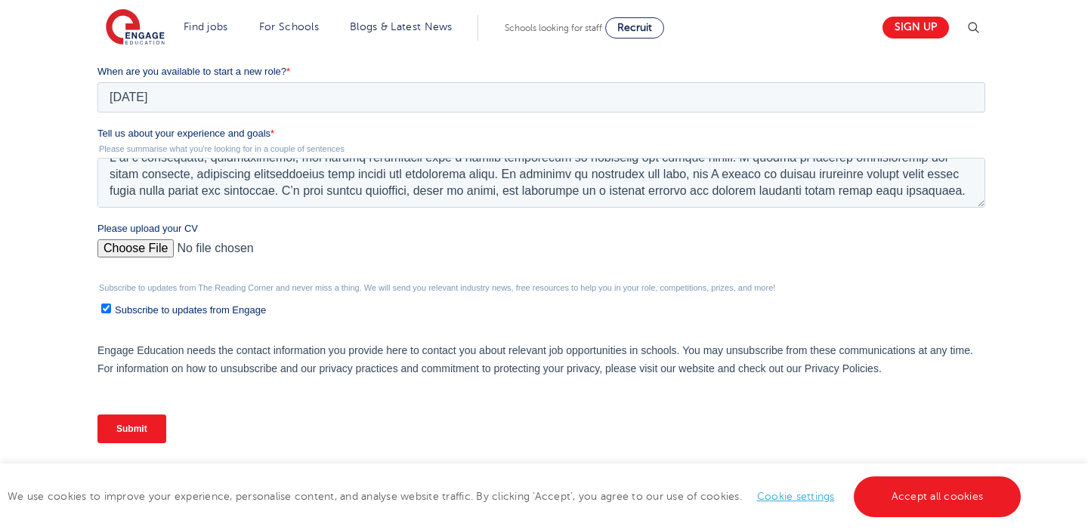
scroll to position [588, 0]
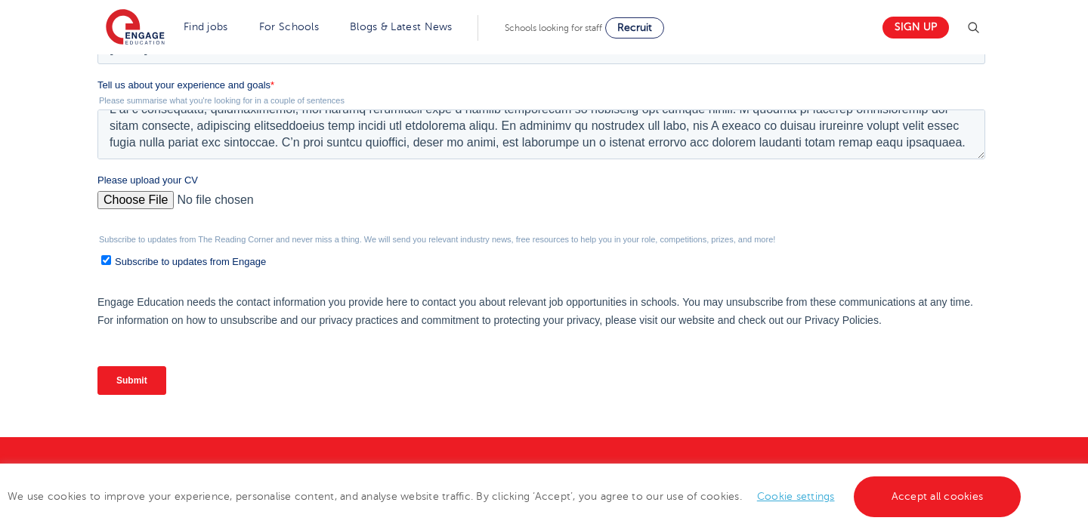
type input "SW19 8EE"
click at [114, 387] on input "Submit" at bounding box center [131, 380] width 69 height 29
click at [117, 381] on input "Submit" at bounding box center [131, 380] width 69 height 29
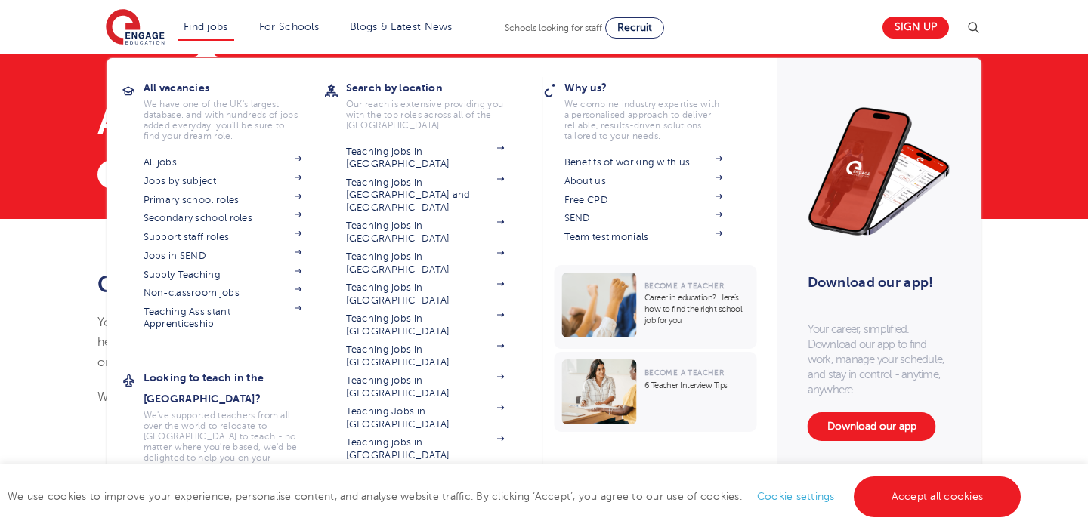
click at [193, 30] on link "Find jobs" at bounding box center [206, 26] width 45 height 11
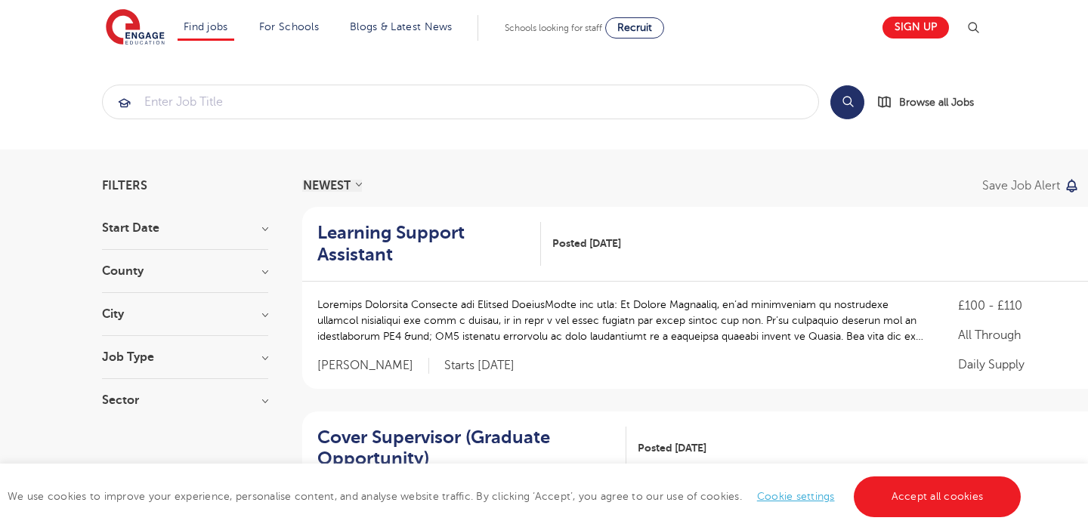
click at [122, 318] on h3 "City" at bounding box center [185, 314] width 166 height 12
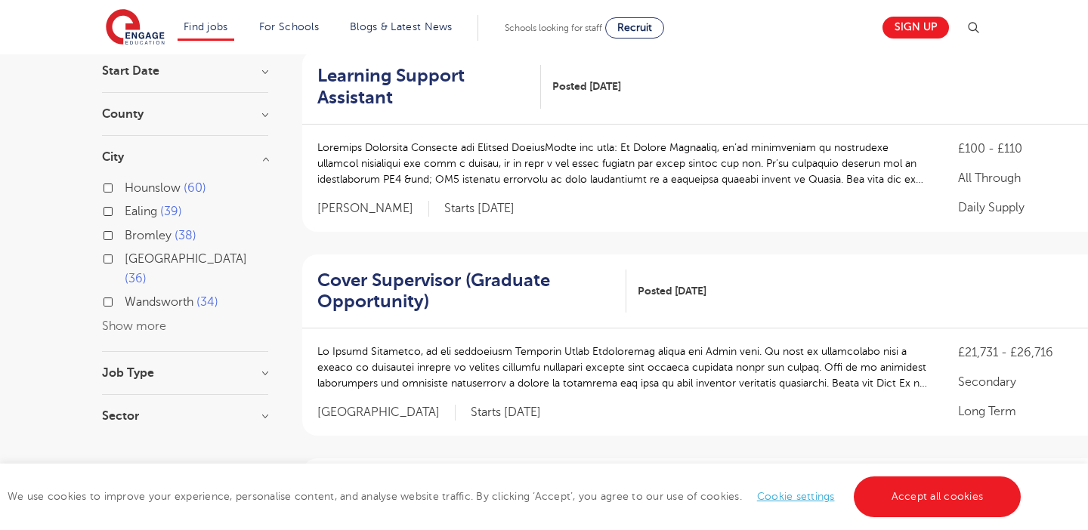
scroll to position [158, 0]
click at [125, 292] on label "Wandsworth 34" at bounding box center [172, 302] width 94 height 20
click at [125, 295] on input "Wandsworth 34" at bounding box center [130, 300] width 10 height 10
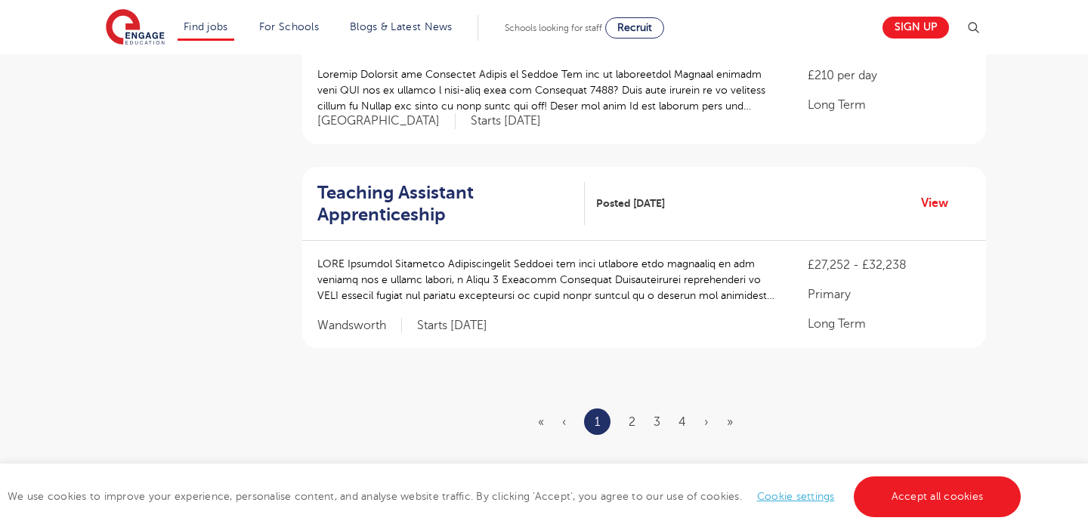
scroll to position [1755, 0]
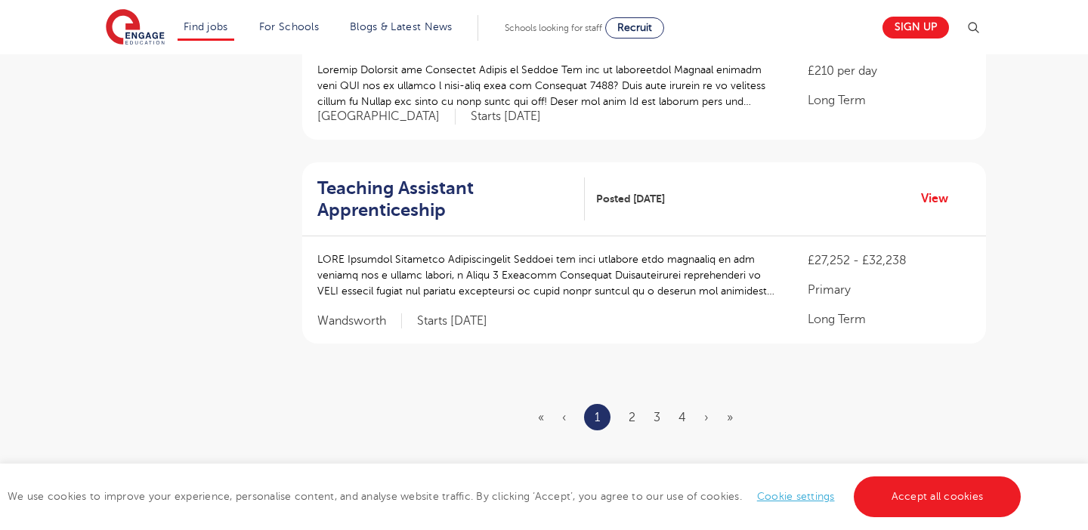
click at [628, 414] on ul "« ‹ 1 2 3 4 › »" at bounding box center [644, 417] width 213 height 26
click at [633, 411] on link "2" at bounding box center [632, 418] width 7 height 14
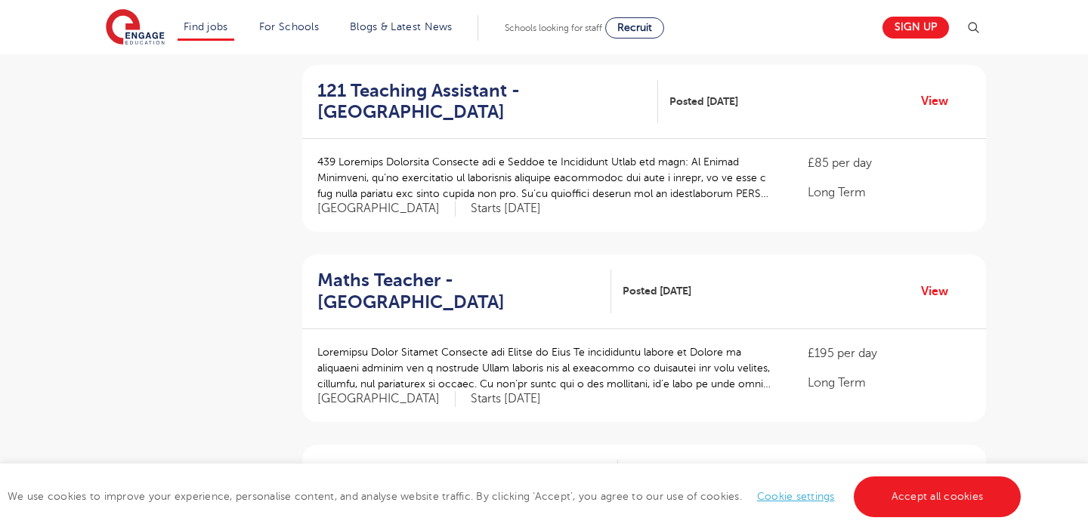
scroll to position [897, 0]
click at [435, 112] on h2 "121 Teaching Assistant - Wandsworth" at bounding box center [481, 101] width 329 height 44
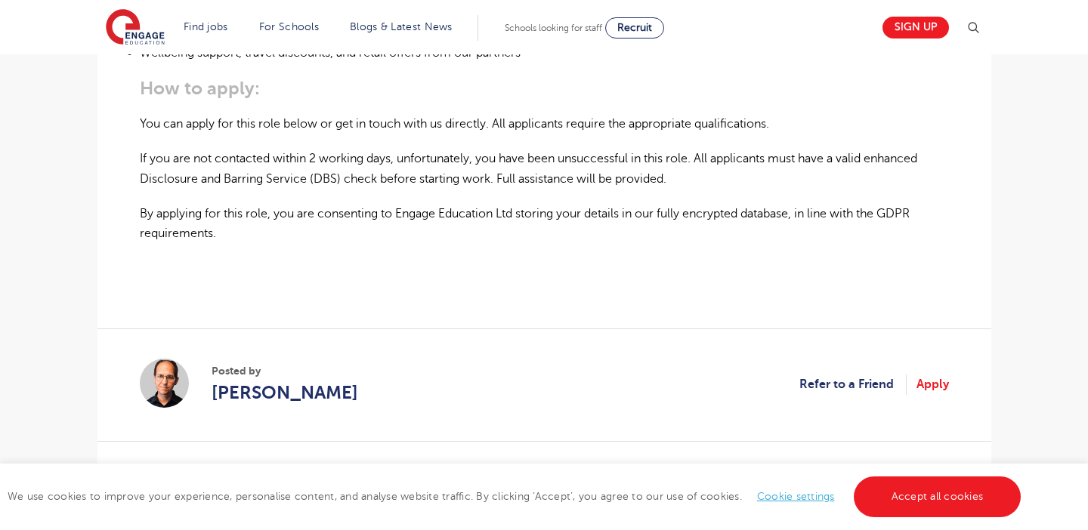
scroll to position [1111, 0]
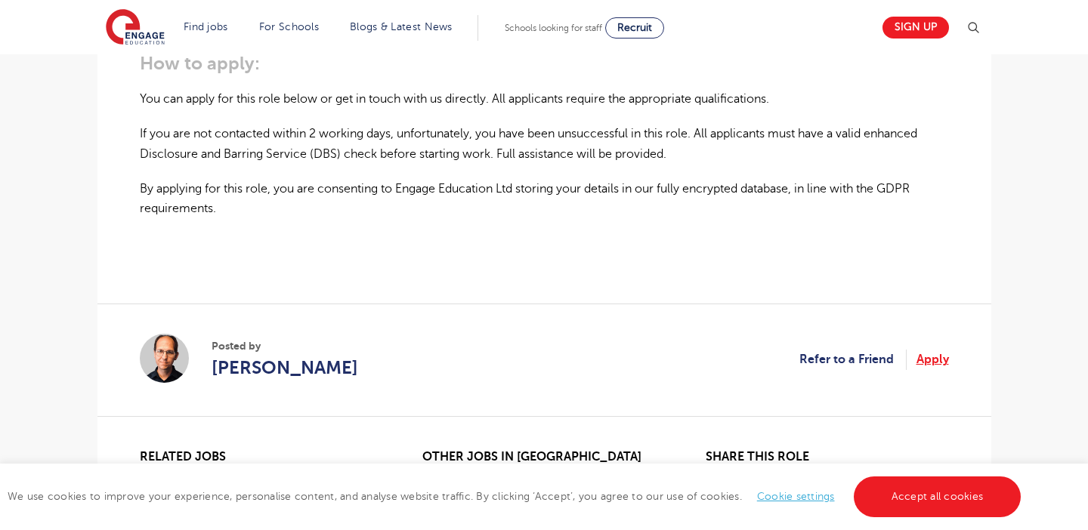
click at [932, 350] on link "Apply" at bounding box center [932, 360] width 32 height 20
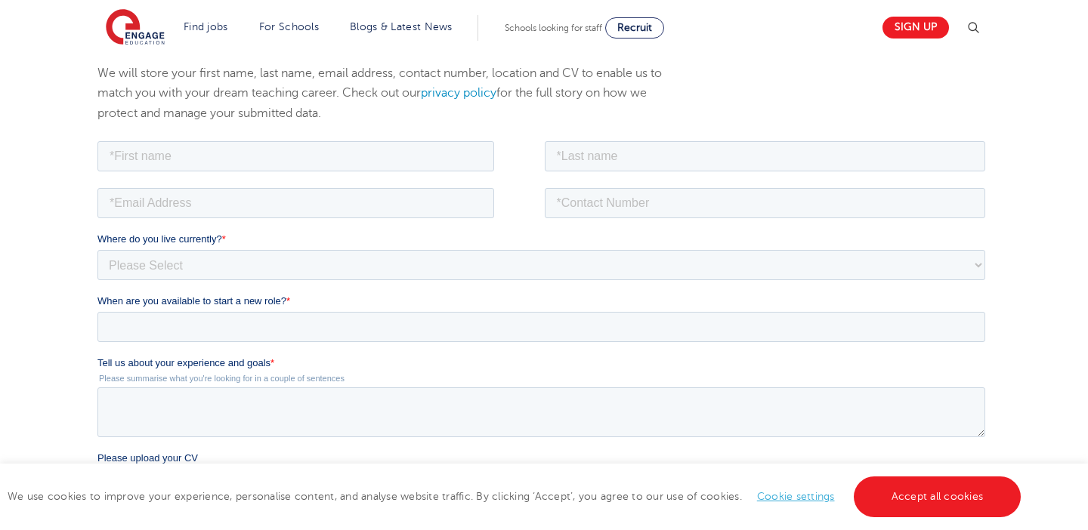
scroll to position [262, 0]
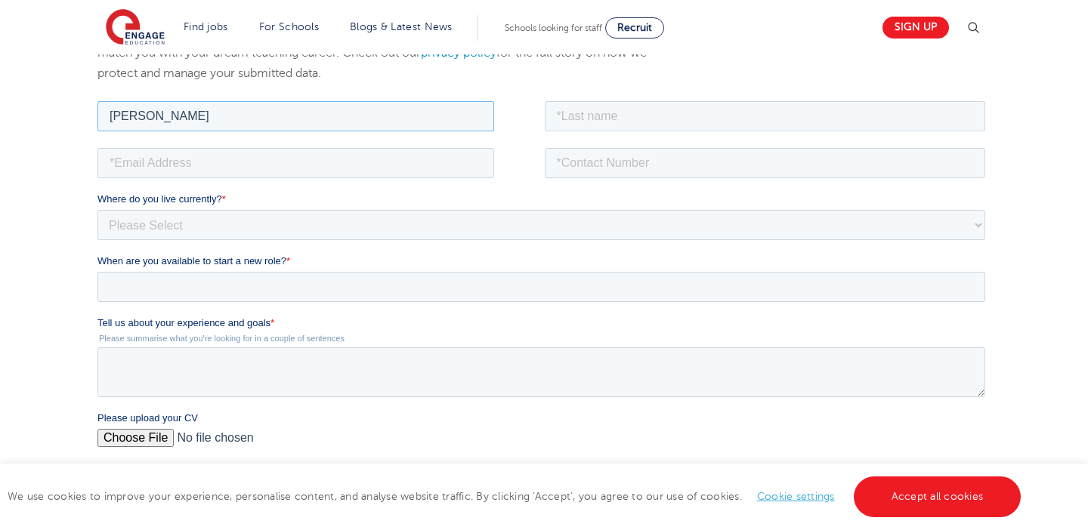
type input "Henry"
type input "Utley"
click at [159, 178] on fieldset at bounding box center [544, 167] width 894 height 47
type input "harryutley@hotmail.co.uk"
select select "UK"
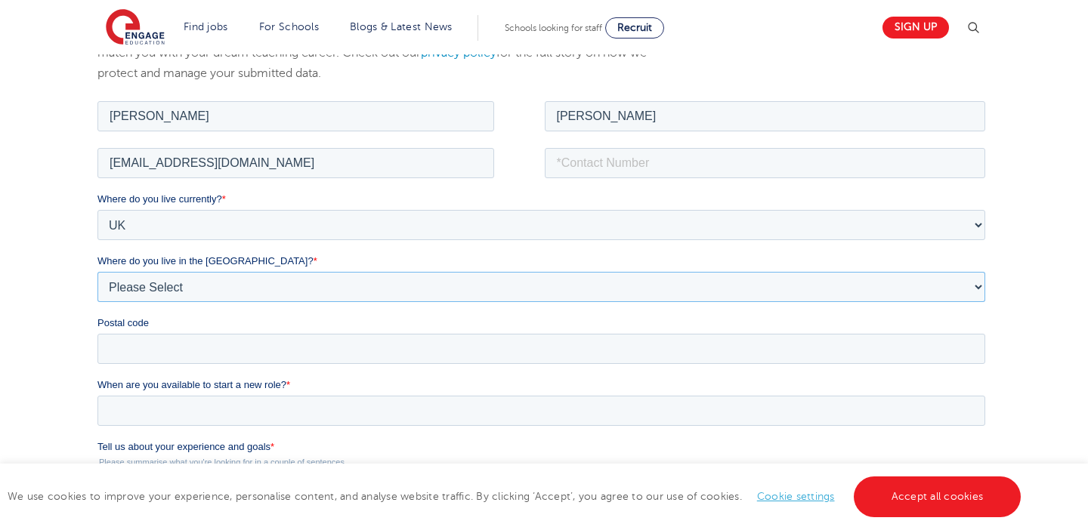
select select "London"
click at [622, 184] on fieldset "harryutley@hotmail.co.uk" at bounding box center [544, 167] width 894 height 47
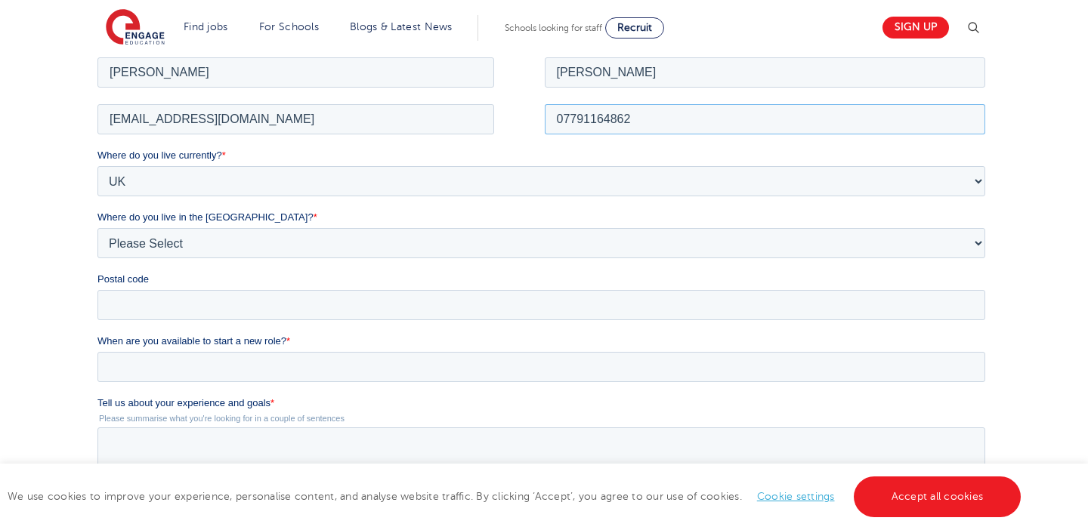
type input "07791164862"
type input "SW19 8EE"
click at [247, 375] on input "When are you available to start a new role? *" at bounding box center [541, 366] width 888 height 30
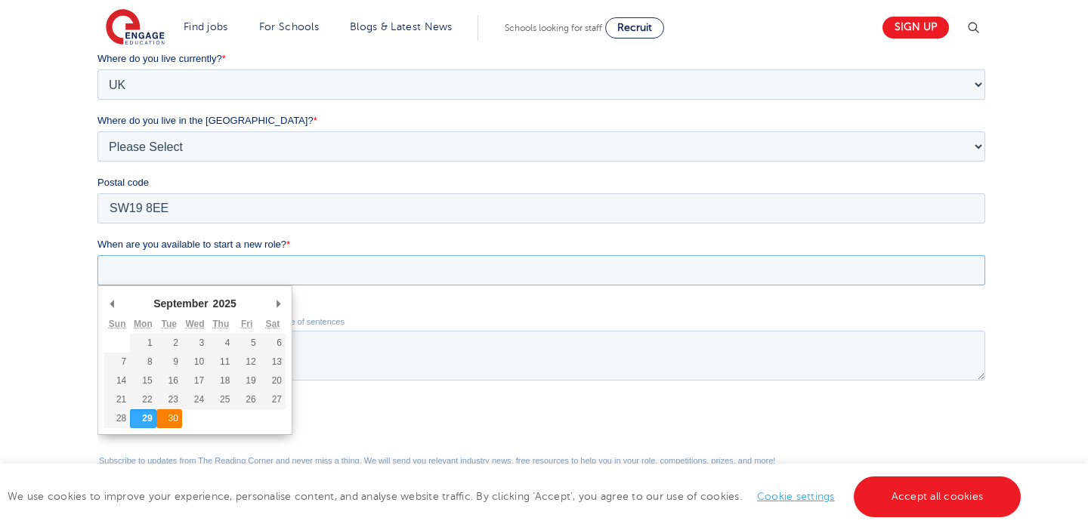
type div "2025-09-30"
type input "2025/09/30"
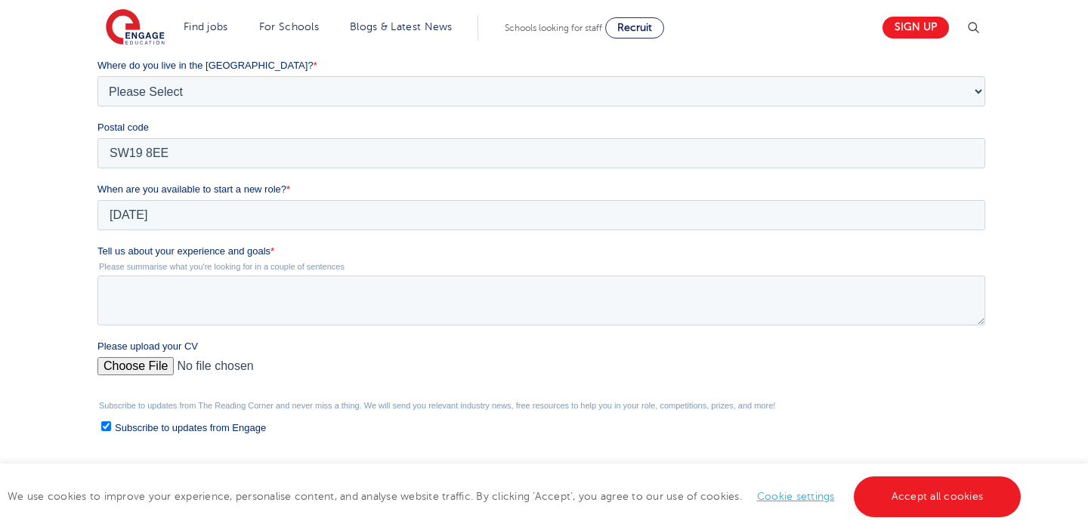
scroll to position [462, 0]
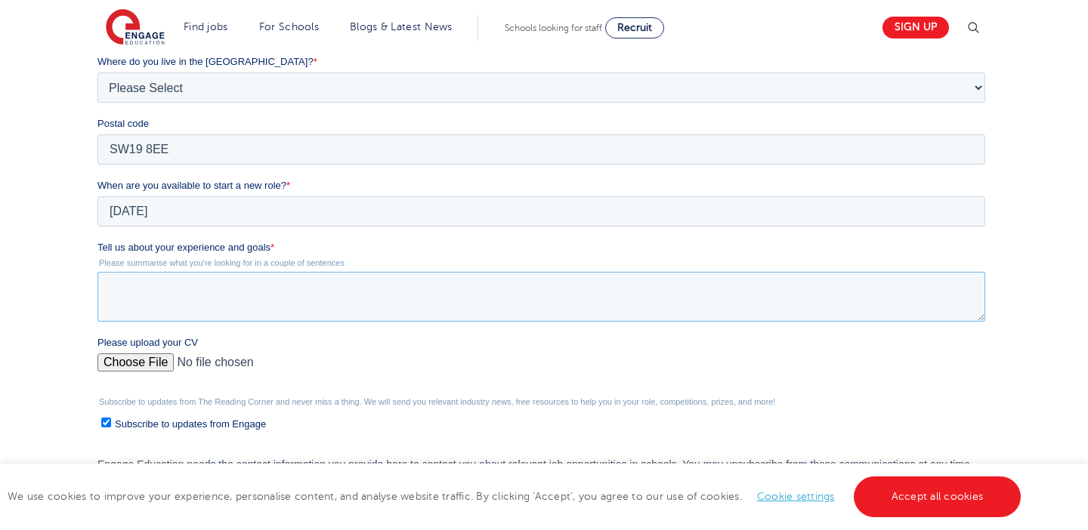
click at [316, 302] on textarea "Tell us about your experience and goals *" at bounding box center [541, 297] width 888 height 50
paste textarea "I have recently completed the Teach First programme and the first year of my in…"
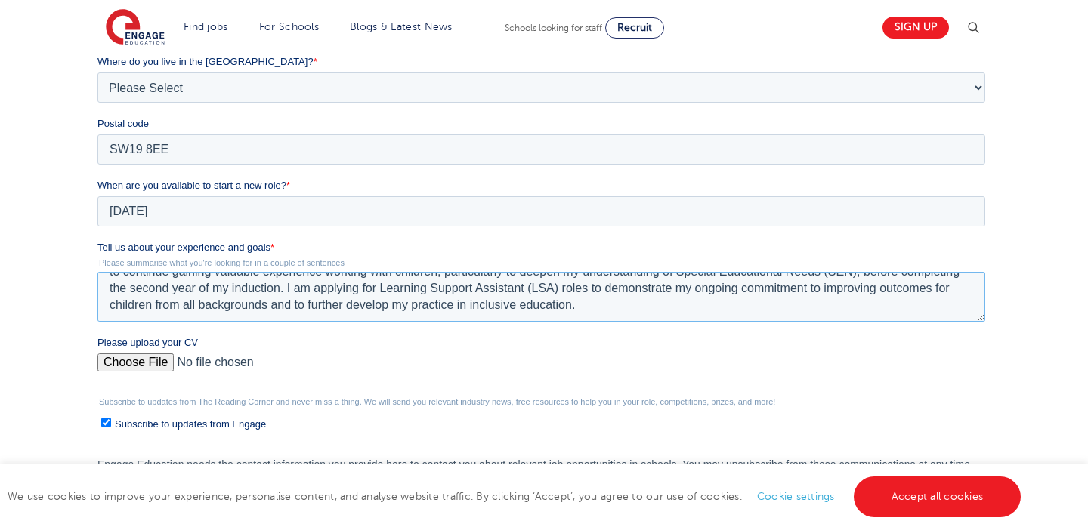
scroll to position [41, 0]
paste textarea "I am a reflective, compassionate, and driven individual with a strong commitmen…"
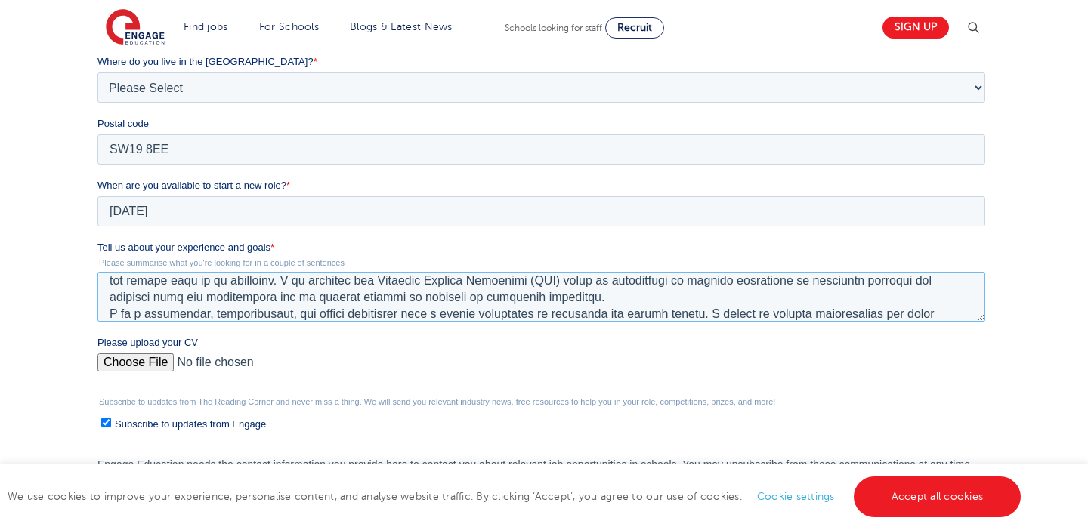
scroll to position [83, 0]
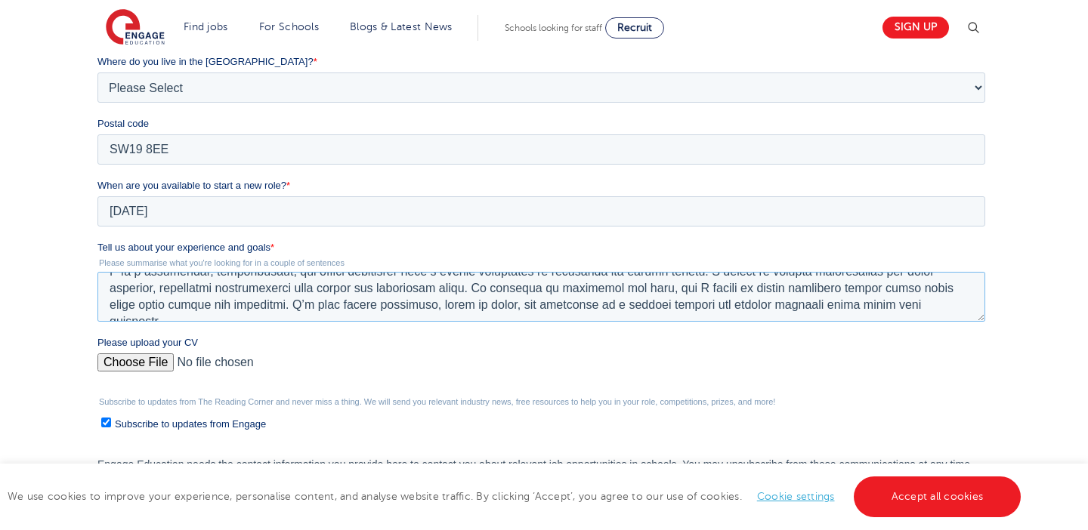
type textarea "I have recently completed the Teach First programme and the first year of my in…"
click at [169, 357] on input "Please upload your CV" at bounding box center [541, 369] width 888 height 30
type input "C:\fakepath\Harry Utley CV.pdf"
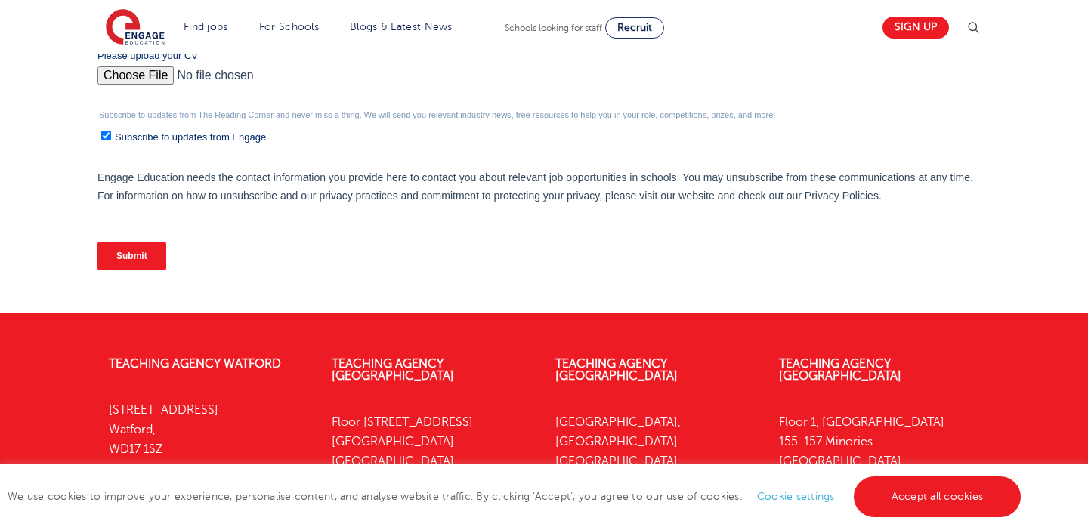
scroll to position [731, 0]
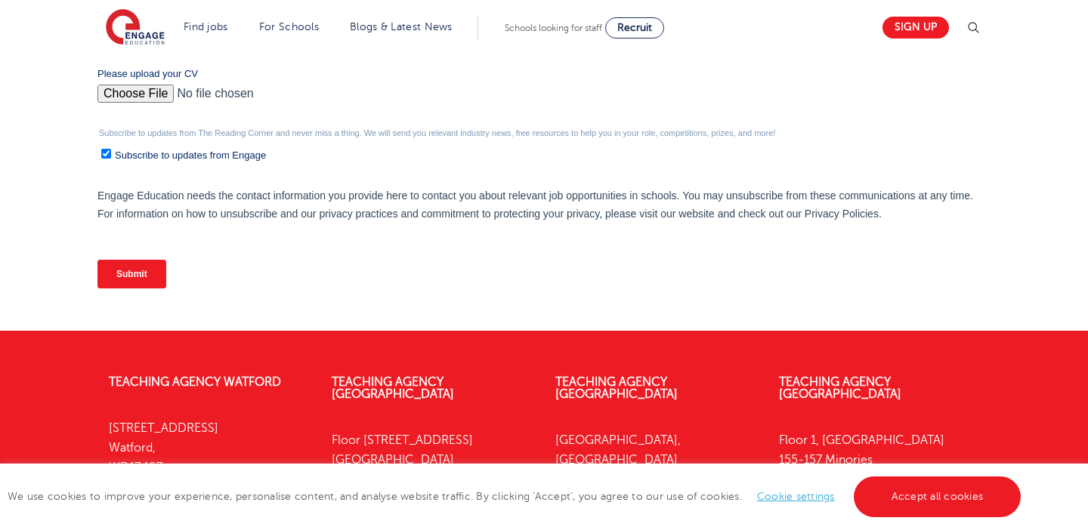
click at [140, 288] on div "Submit" at bounding box center [544, 274] width 894 height 54
click at [140, 277] on input "Submit" at bounding box center [131, 274] width 69 height 29
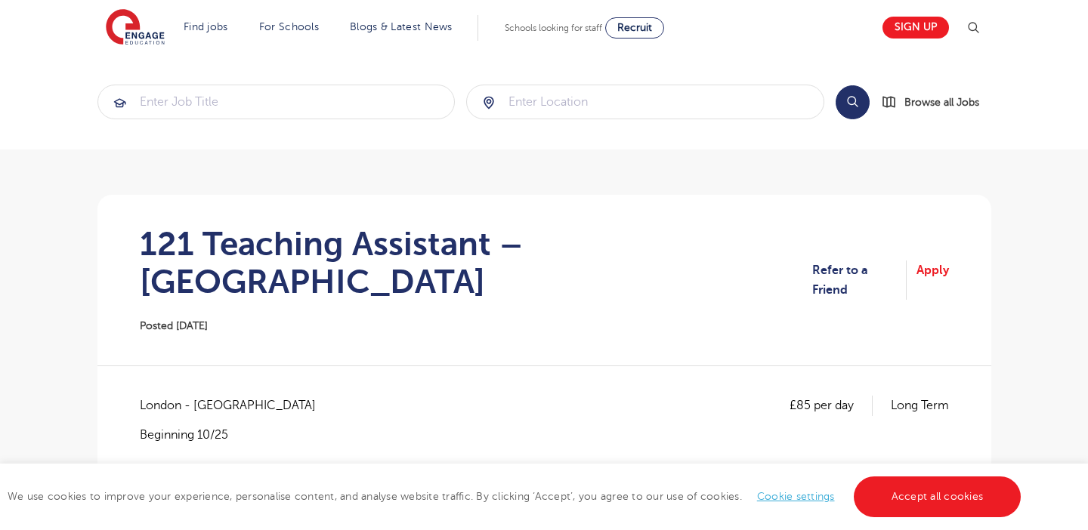
scroll to position [1111, 0]
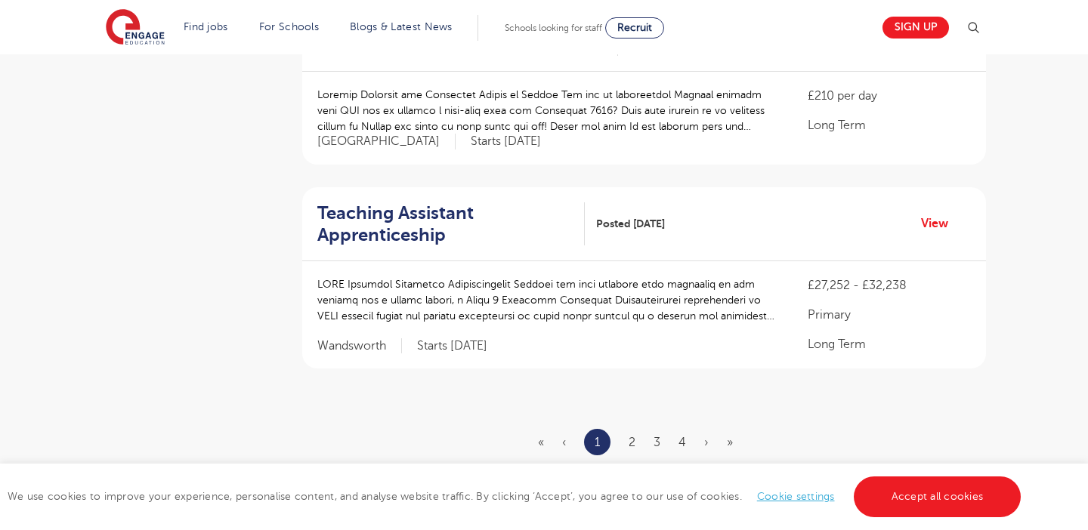
scroll to position [1732, 0]
click at [635, 434] on link "2" at bounding box center [632, 441] width 7 height 14
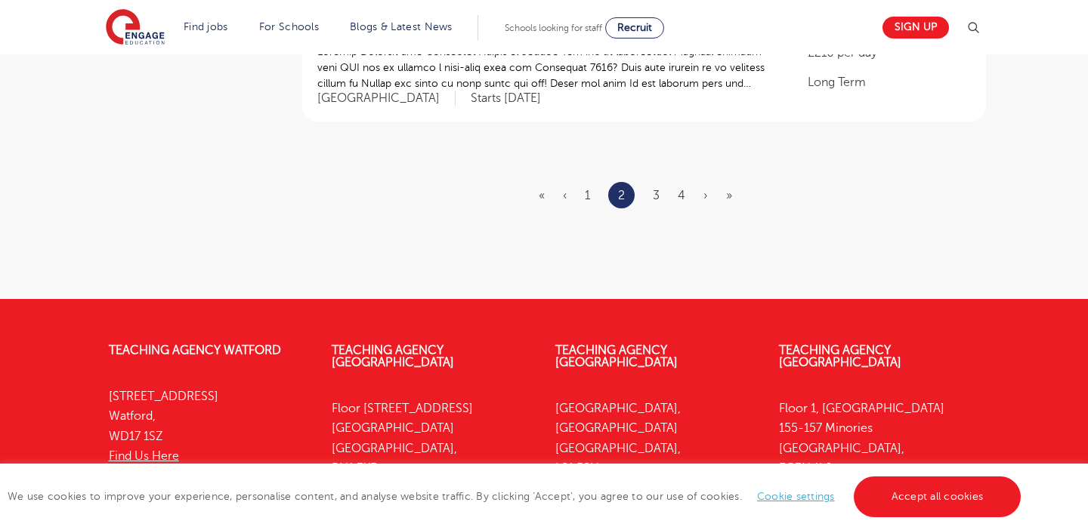
scroll to position [1874, 0]
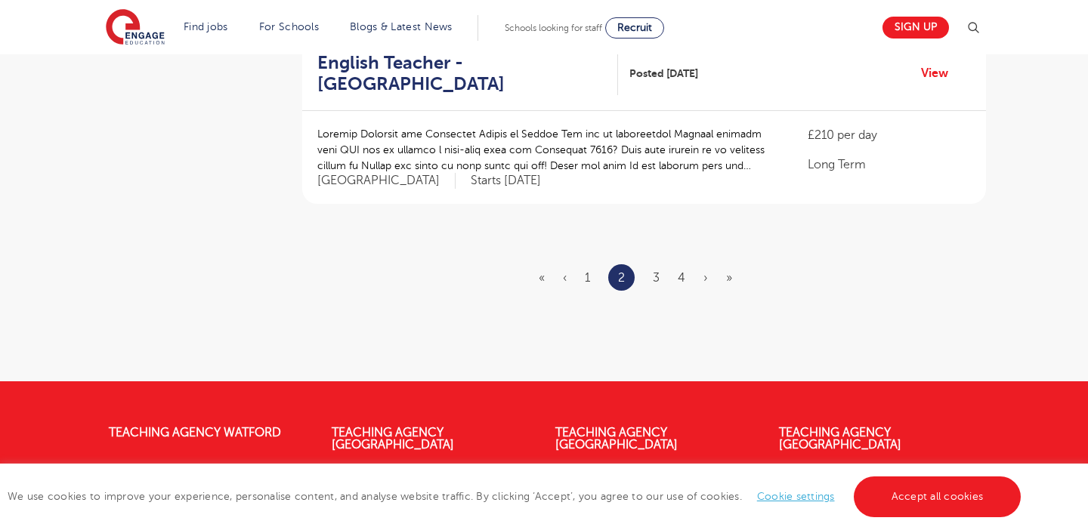
click at [648, 277] on ul "« ‹ 1 2 3 4 › »" at bounding box center [645, 277] width 212 height 26
click at [651, 272] on ul "« ‹ 1 2 3 4 › »" at bounding box center [645, 277] width 212 height 26
click at [653, 271] on link "3" at bounding box center [656, 278] width 7 height 14
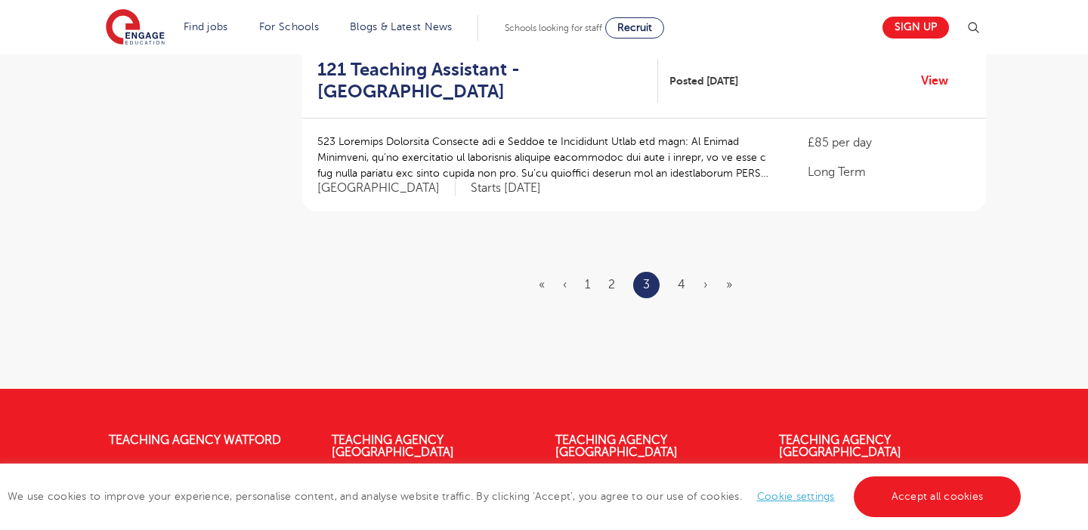
scroll to position [0, 0]
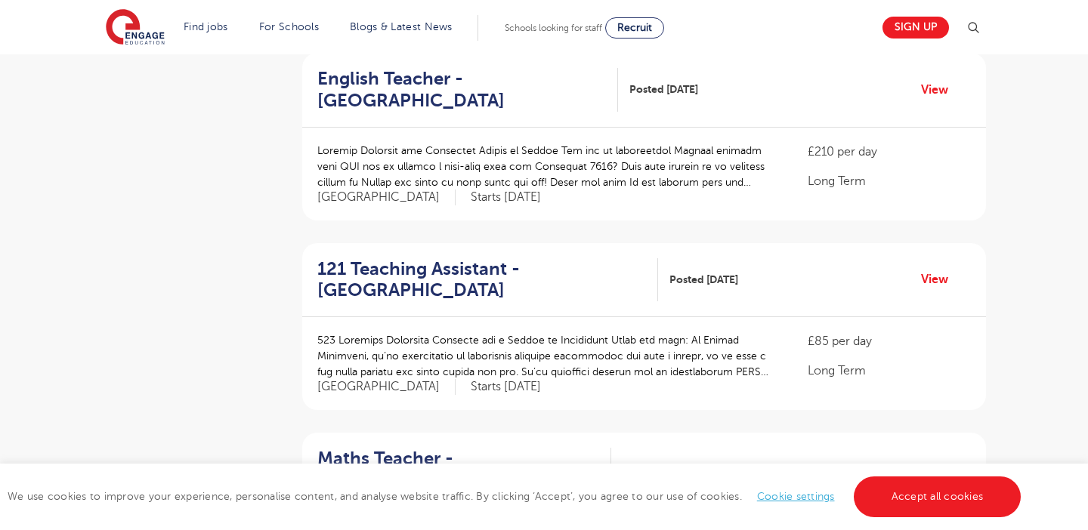
scroll to position [1104, 0]
click at [386, 128] on div "£210 per day Long Term London Starts October 2025" at bounding box center [644, 174] width 684 height 93
click at [386, 105] on div "English Teacher - Wandsworth Posted 05/09/25 View" at bounding box center [644, 91] width 684 height 75
click at [385, 87] on h2 "English Teacher - Wandsworth" at bounding box center [461, 91] width 289 height 44
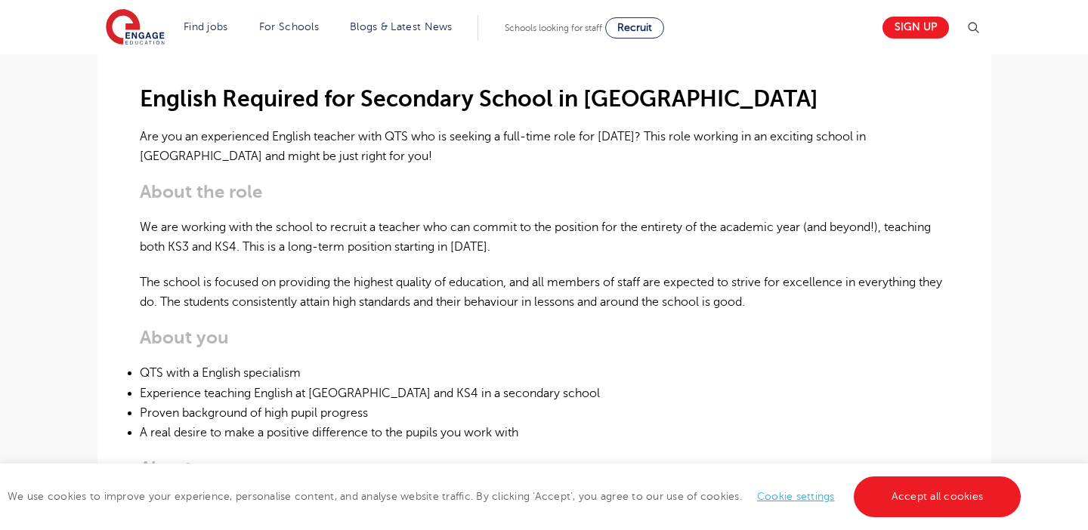
scroll to position [409, 0]
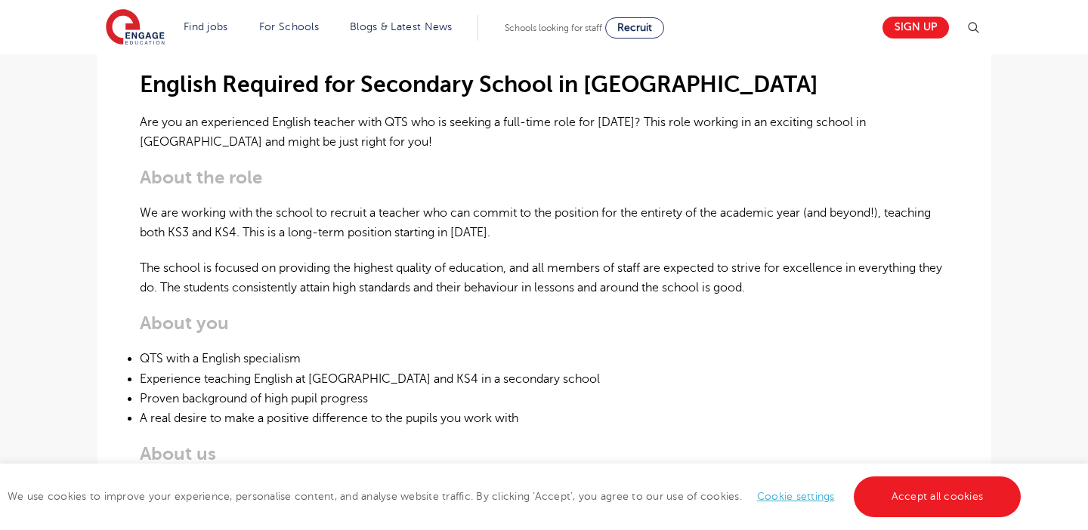
click at [486, 229] on p "We are working with the school to recruit a teacher who can commit to the posit…" at bounding box center [544, 223] width 809 height 40
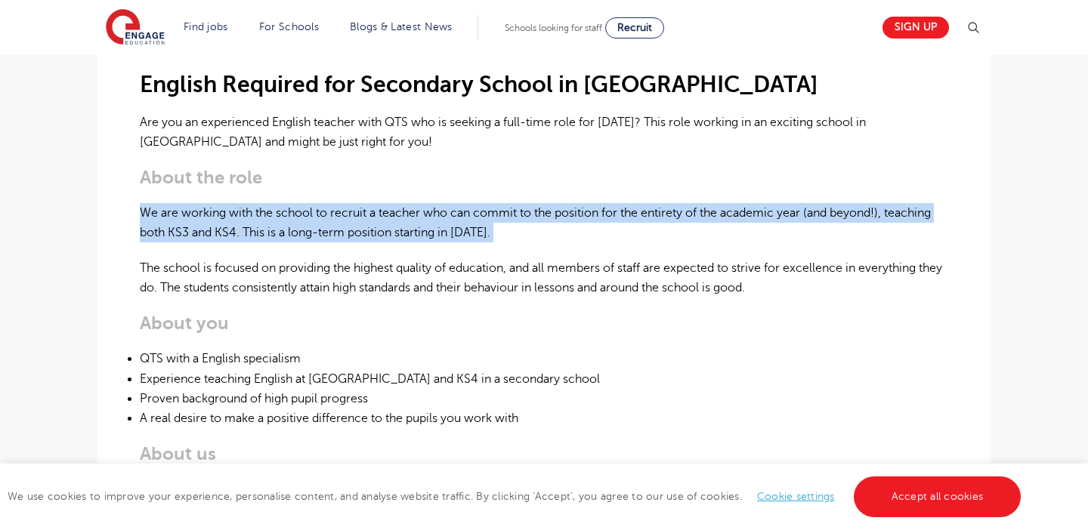
click at [486, 229] on p "We are working with the school to recruit a teacher who can commit to the posit…" at bounding box center [544, 223] width 809 height 40
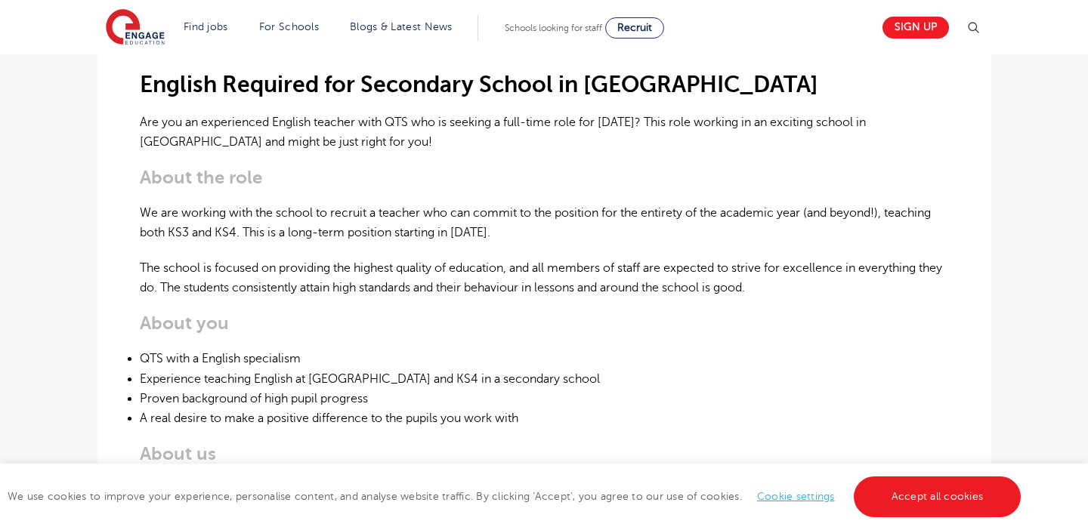
click at [486, 252] on div "English Required for Secondary School in [GEOGRAPHIC_DATA] Are you an experienc…" at bounding box center [544, 428] width 809 height 804
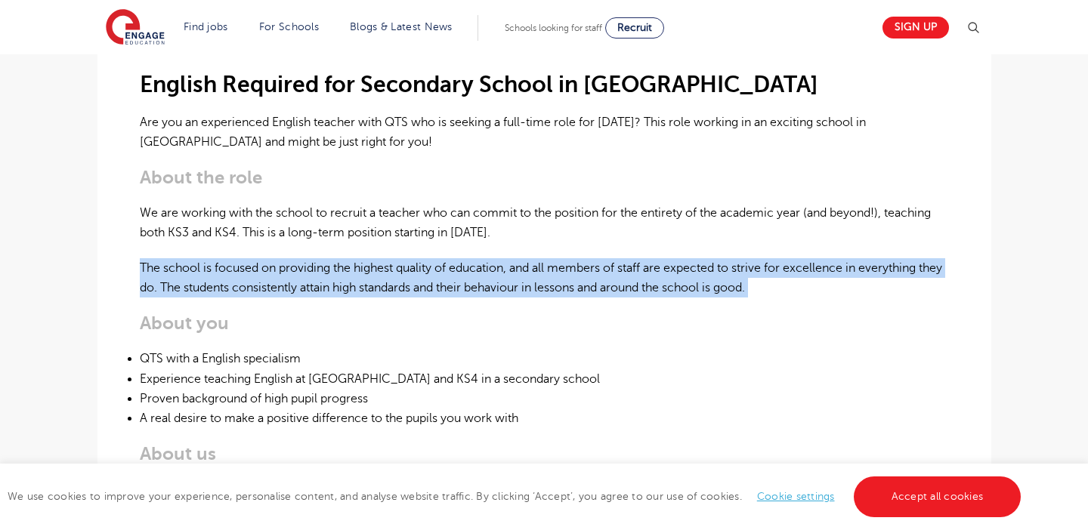
drag, startPoint x: 486, startPoint y: 252, endPoint x: 486, endPoint y: 278, distance: 26.4
click at [486, 278] on div "English Required for Secondary School in [GEOGRAPHIC_DATA] Are you an experienc…" at bounding box center [544, 428] width 809 height 804
click at [485, 278] on p "The school is focused on providing the highest quality of education, and all me…" at bounding box center [544, 278] width 809 height 40
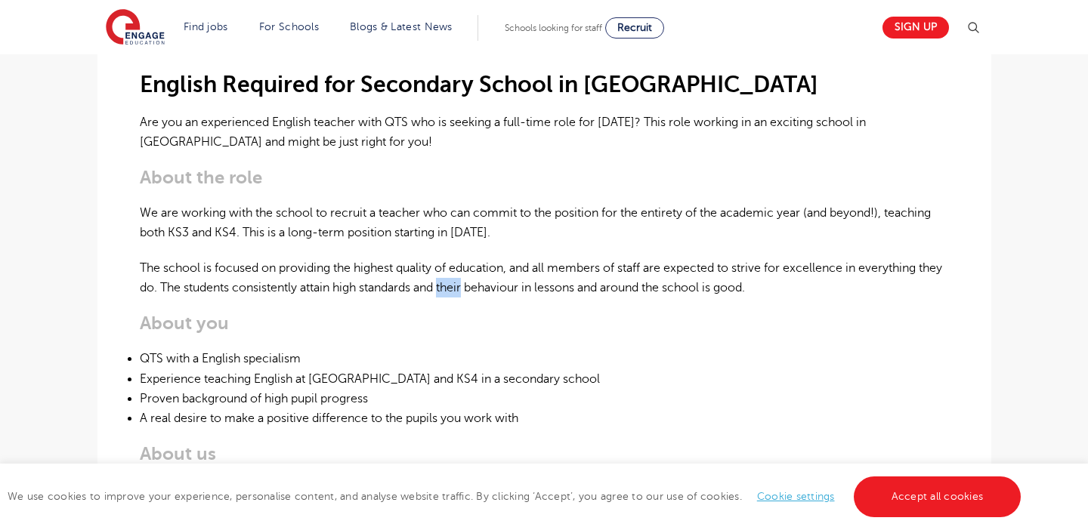
click at [485, 278] on p "The school is focused on providing the highest quality of education, and all me…" at bounding box center [544, 278] width 809 height 40
click at [492, 306] on div "English Required for Secondary School in [GEOGRAPHIC_DATA] Are you an experienc…" at bounding box center [544, 428] width 809 height 804
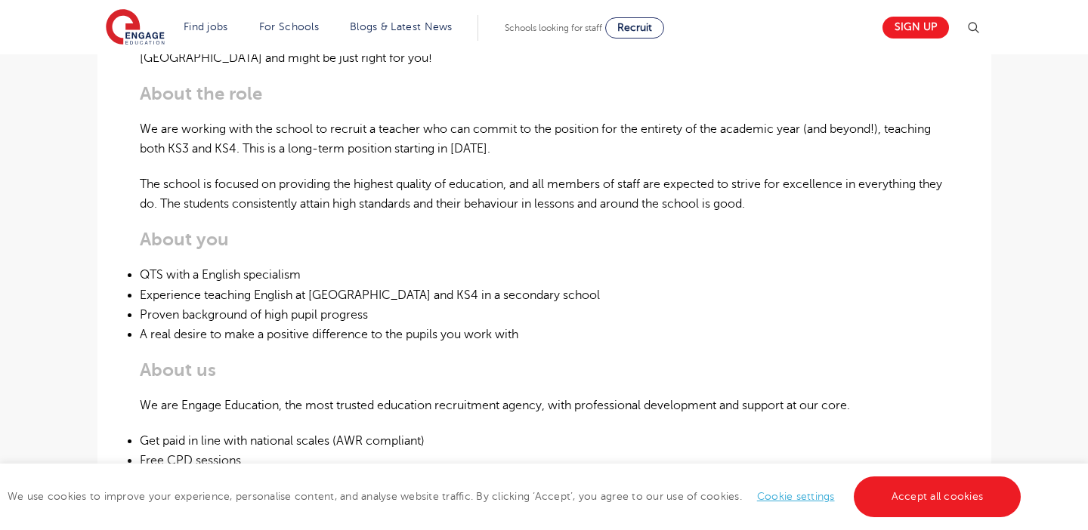
scroll to position [514, 0]
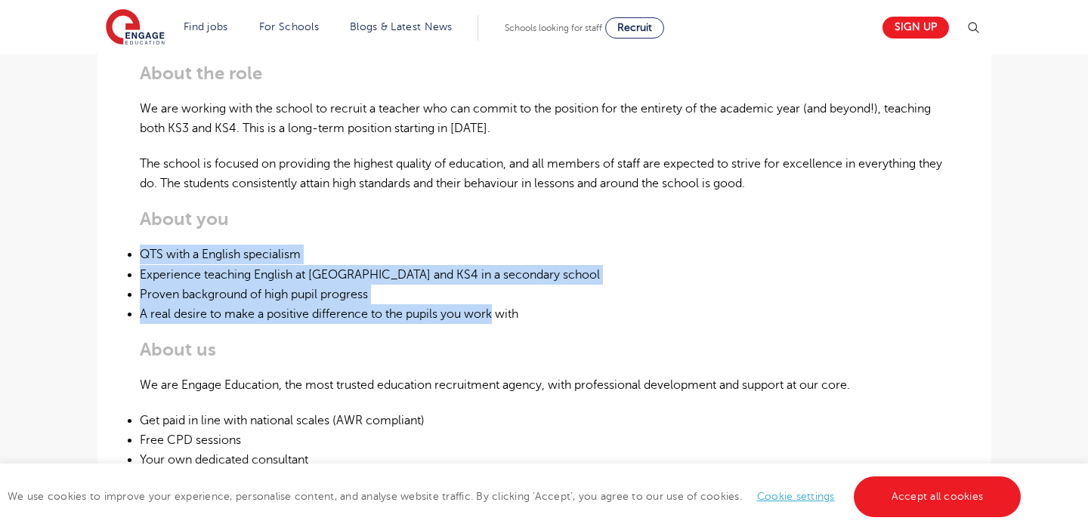
drag, startPoint x: 492, startPoint y: 306, endPoint x: 492, endPoint y: 227, distance: 79.3
click at [492, 227] on div "English Required for Secondary School in [GEOGRAPHIC_DATA] Are you an experienc…" at bounding box center [544, 324] width 809 height 804
click at [492, 227] on h3 "About you" at bounding box center [544, 219] width 809 height 21
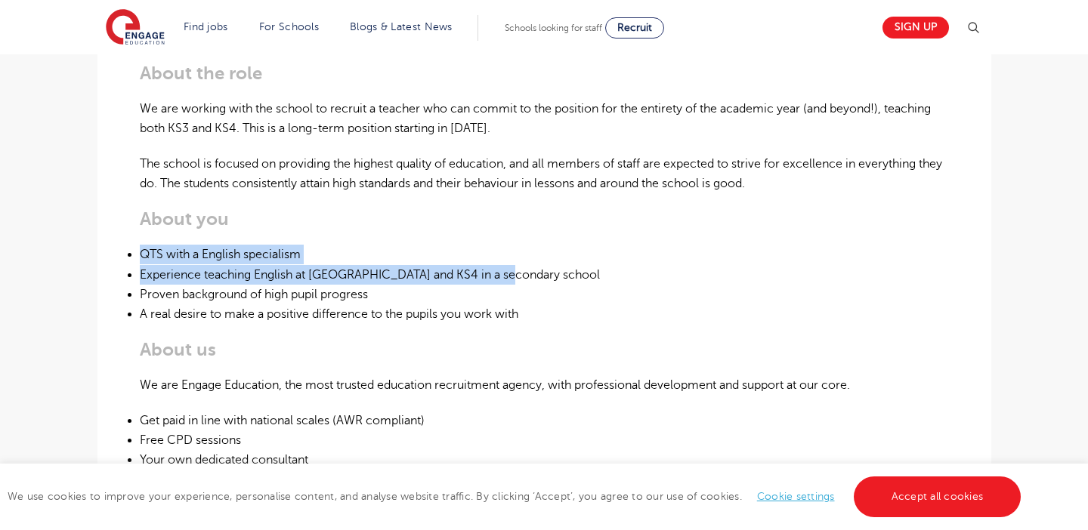
drag, startPoint x: 492, startPoint y: 227, endPoint x: 513, endPoint y: 280, distance: 57.7
click at [513, 279] on div "English Required for Secondary School in [GEOGRAPHIC_DATA] Are you an experienc…" at bounding box center [544, 324] width 809 height 804
click at [513, 280] on li "Experience teaching English at [GEOGRAPHIC_DATA] and KS4 in a secondary school" at bounding box center [544, 275] width 809 height 20
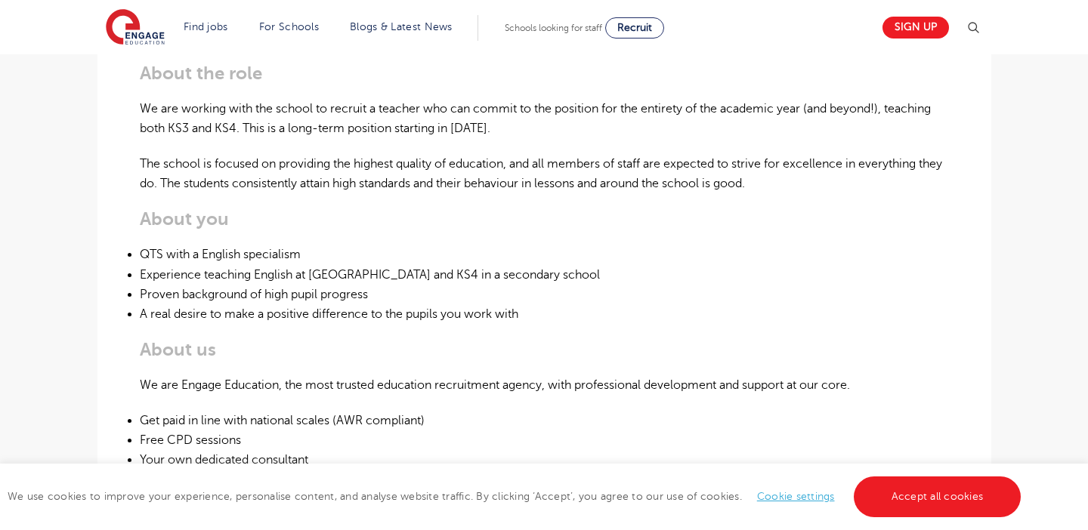
click at [513, 280] on li "Experience teaching English at [GEOGRAPHIC_DATA] and KS4 in a secondary school" at bounding box center [544, 275] width 809 height 20
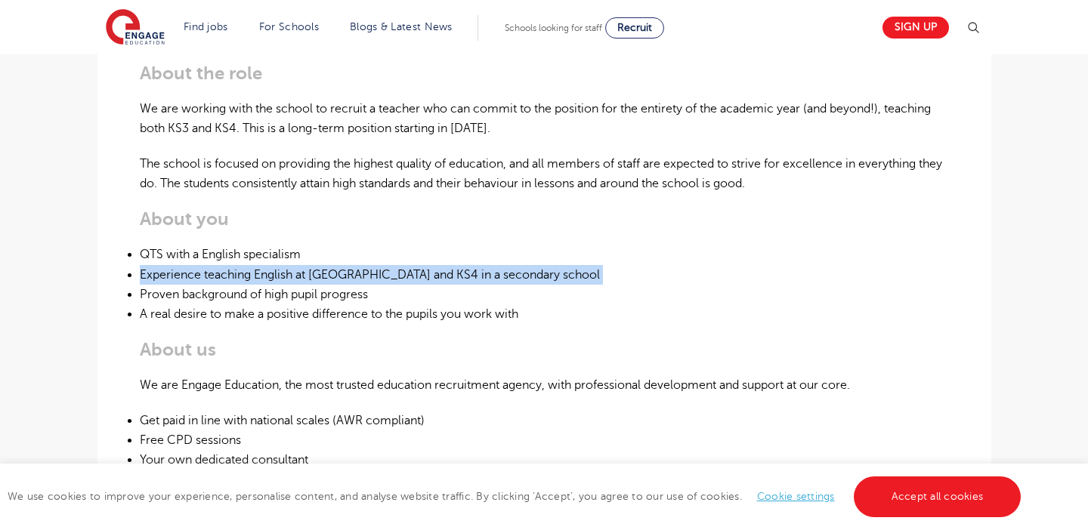
click at [513, 277] on li "Experience teaching English at [GEOGRAPHIC_DATA] and KS4 in a secondary school" at bounding box center [544, 275] width 809 height 20
drag, startPoint x: 513, startPoint y: 277, endPoint x: 515, endPoint y: 289, distance: 12.3
click at [515, 289] on ul "QTS with a English specialism Experience teaching English at [GEOGRAPHIC_DATA] …" at bounding box center [544, 284] width 809 height 79
click at [515, 289] on li "Proven background of high pupil progress" at bounding box center [544, 295] width 809 height 20
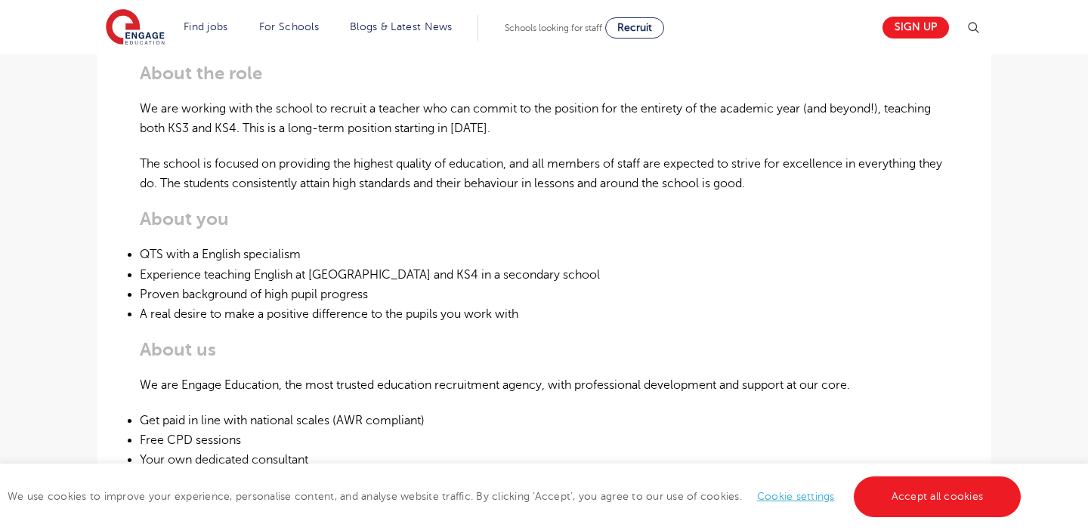
click at [515, 289] on li "Proven background of high pupil progress" at bounding box center [544, 295] width 809 height 20
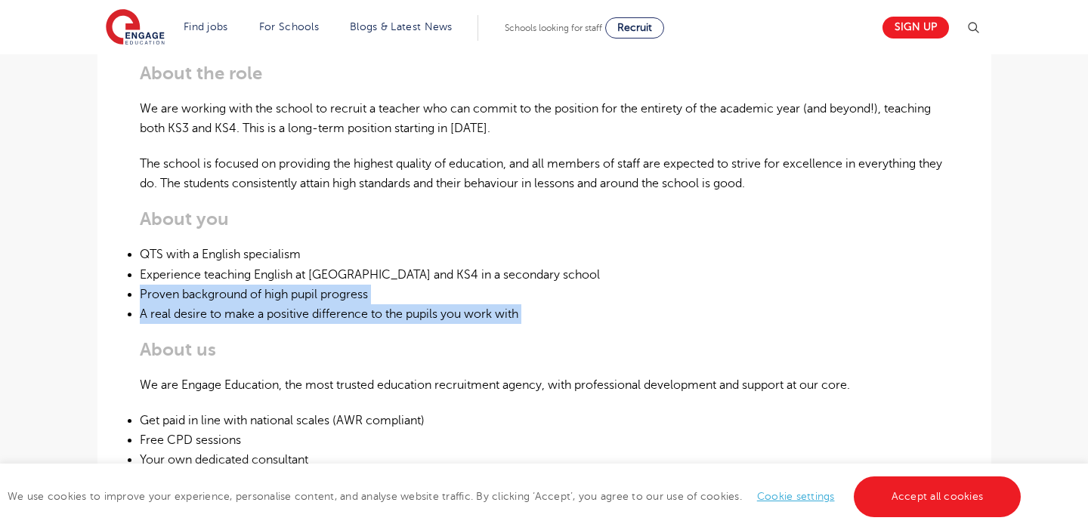
drag, startPoint x: 515, startPoint y: 289, endPoint x: 522, endPoint y: 310, distance: 22.2
click at [522, 310] on ul "QTS with a English specialism Experience teaching English at [GEOGRAPHIC_DATA] …" at bounding box center [544, 284] width 809 height 79
click at [522, 310] on li "A real desire to make a positive difference to the pupils you work with" at bounding box center [544, 314] width 809 height 20
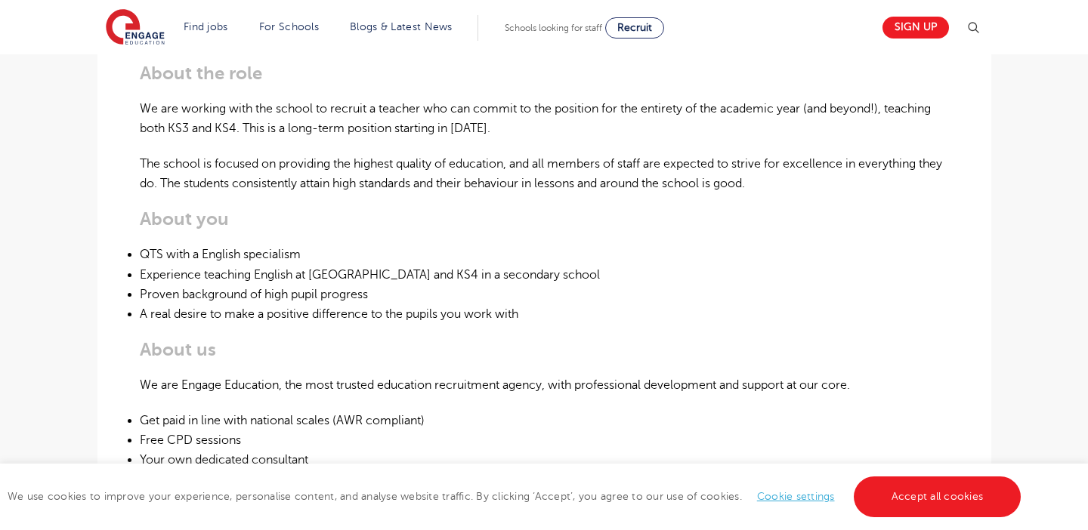
click at [522, 310] on li "A real desire to make a positive difference to the pupils you work with" at bounding box center [544, 314] width 809 height 20
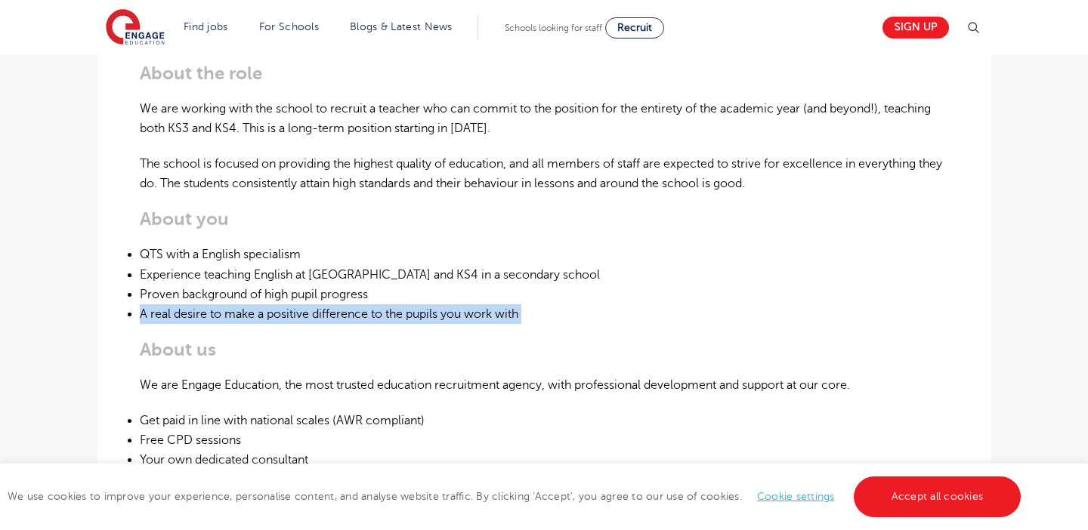
click at [522, 310] on li "A real desire to make a positive difference to the pupils you work with" at bounding box center [544, 314] width 809 height 20
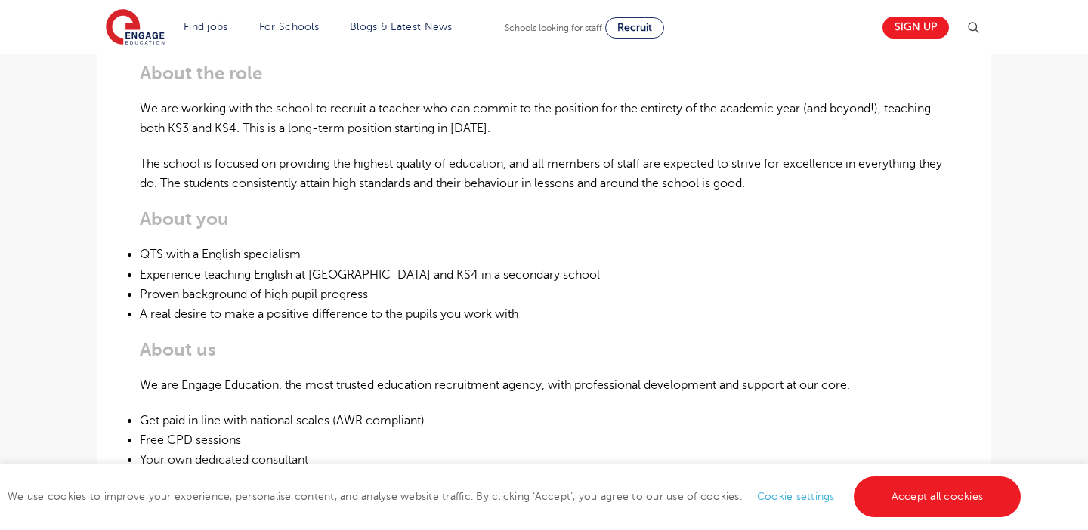
click at [530, 332] on div "English Required for Secondary School in [GEOGRAPHIC_DATA] Are you an experienc…" at bounding box center [544, 324] width 809 height 804
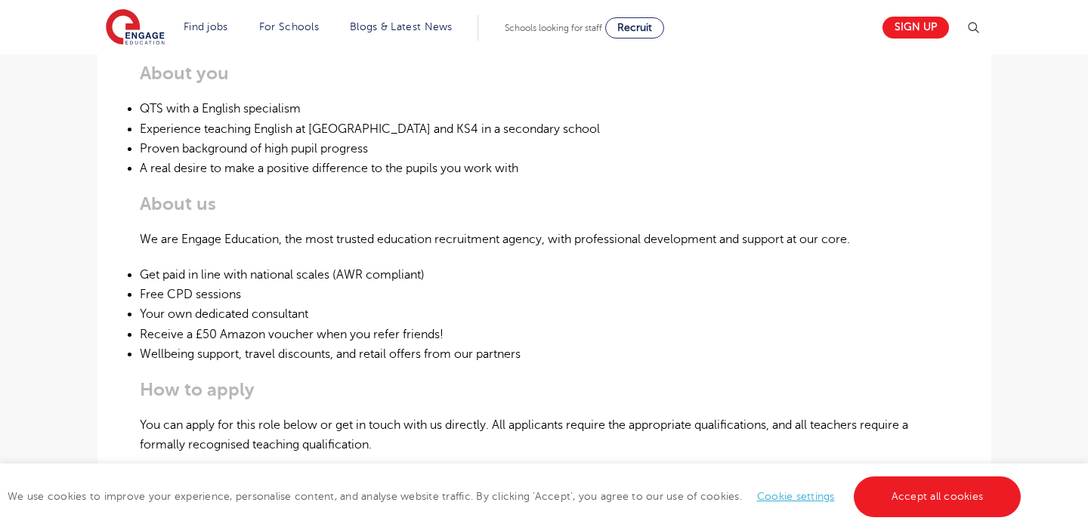
scroll to position [663, 0]
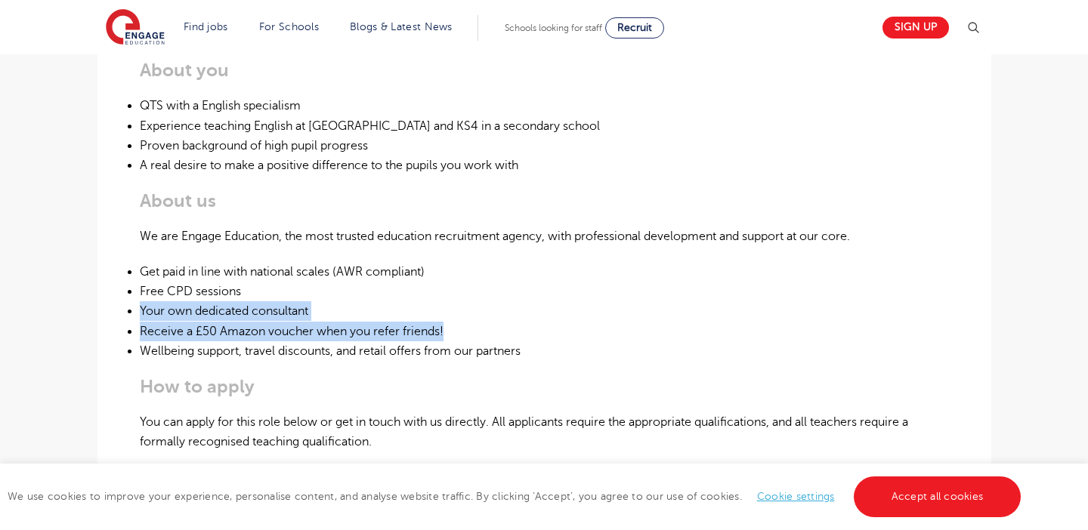
drag, startPoint x: 530, startPoint y: 332, endPoint x: 524, endPoint y: 264, distance: 68.3
click at [524, 267] on ul "Get paid in line with national scales (AWR compliant) Free CPD sessions Your ow…" at bounding box center [544, 311] width 809 height 99
click at [524, 264] on li "Get paid in line with national scales (AWR compliant)" at bounding box center [544, 272] width 809 height 20
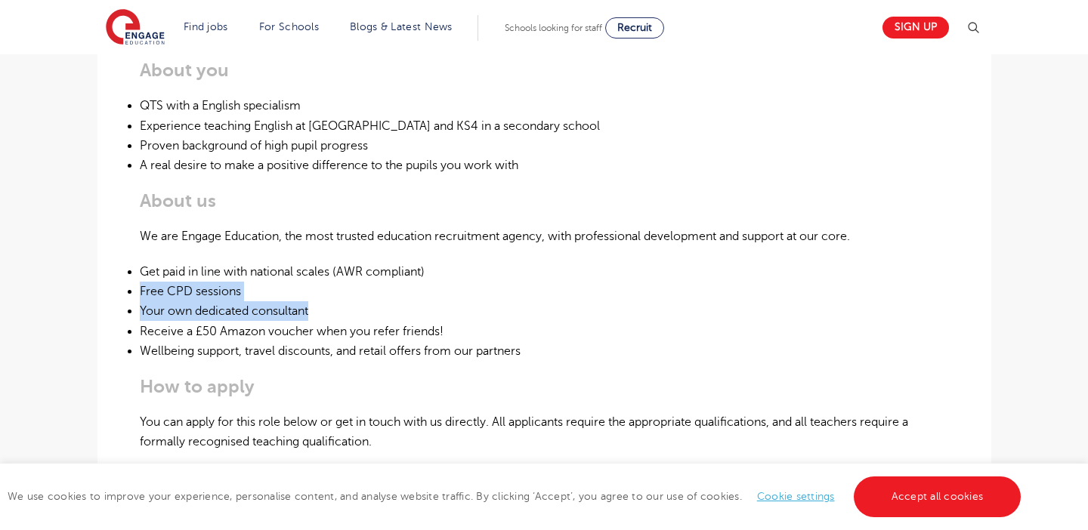
drag, startPoint x: 524, startPoint y: 264, endPoint x: 546, endPoint y: 320, distance: 59.3
click at [546, 320] on ul "Get paid in line with national scales (AWR compliant) Free CPD sessions Your ow…" at bounding box center [544, 311] width 809 height 99
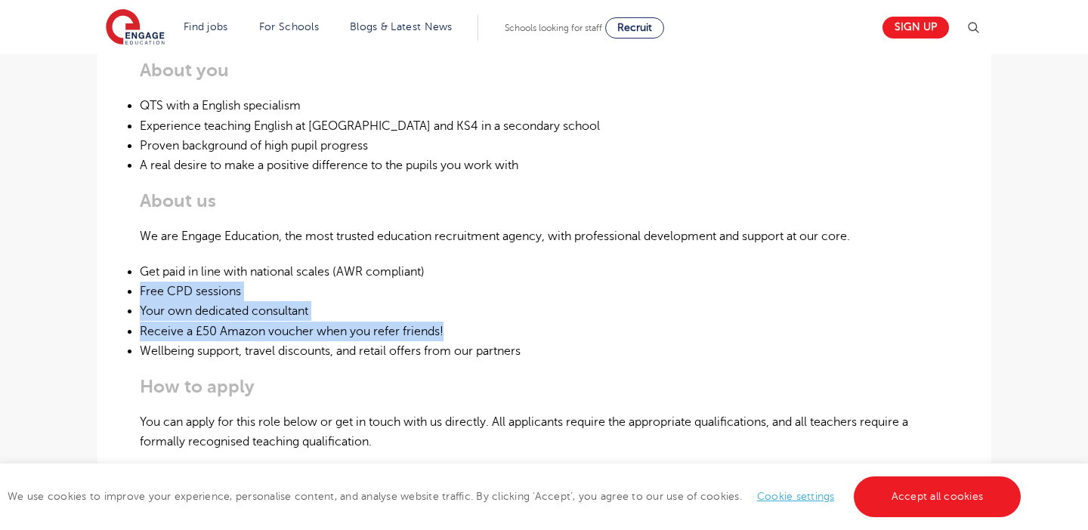
click at [546, 322] on li "Receive a £50 Amazon voucher when you refer friends!" at bounding box center [544, 332] width 809 height 20
